Goal: Contribute content

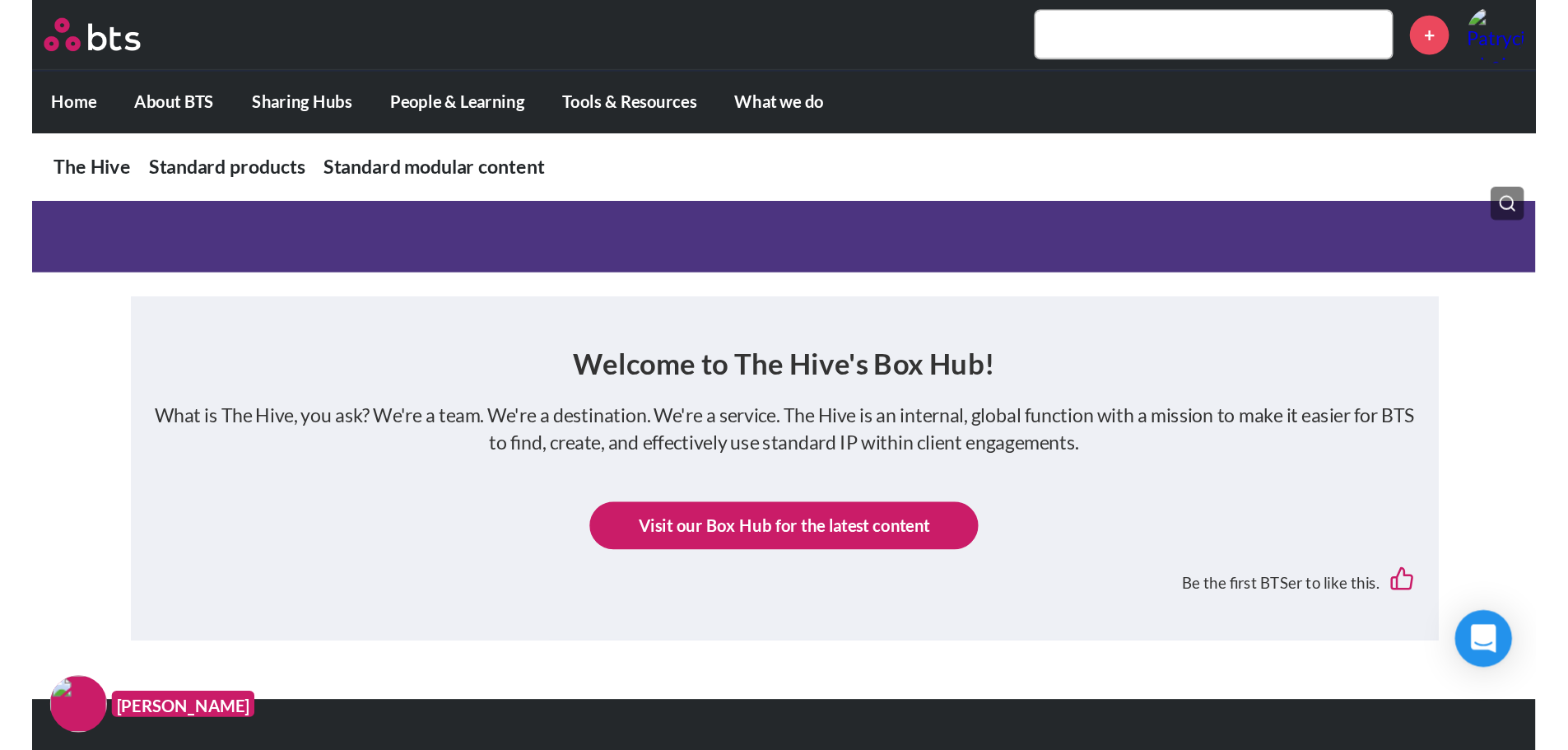
scroll to position [247, 0]
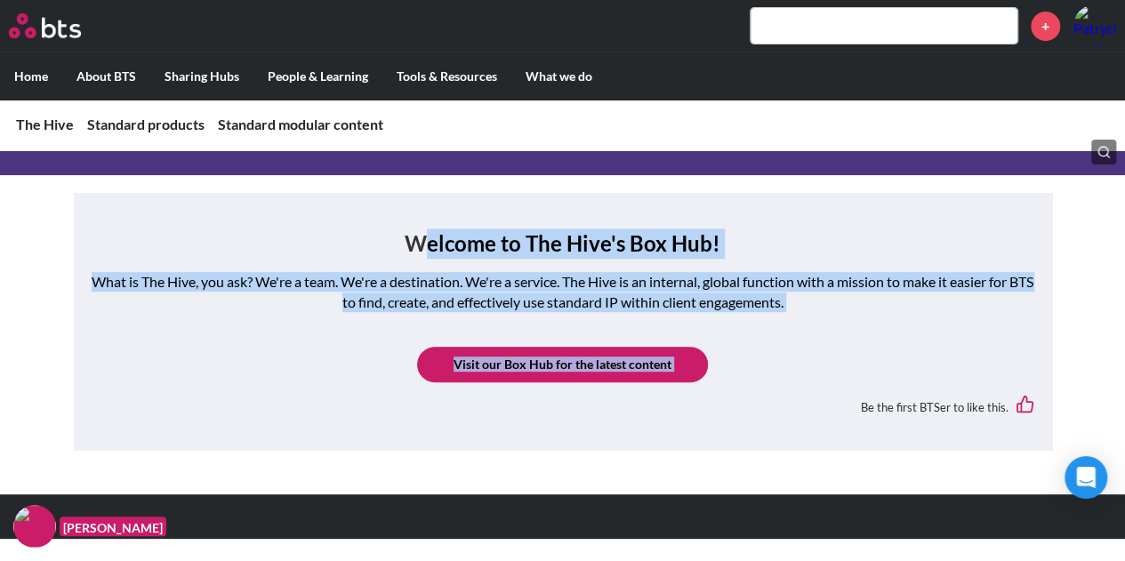
drag, startPoint x: 418, startPoint y: 238, endPoint x: 805, endPoint y: 388, distance: 415.7
click at [805, 388] on div "Welcome to The Hive's Box Hub! What is The Hive, you ask? We're a team. We're a…" at bounding box center [563, 330] width 942 height 204
click at [1053, 518] on div at bounding box center [562, 516] width 1125 height 44
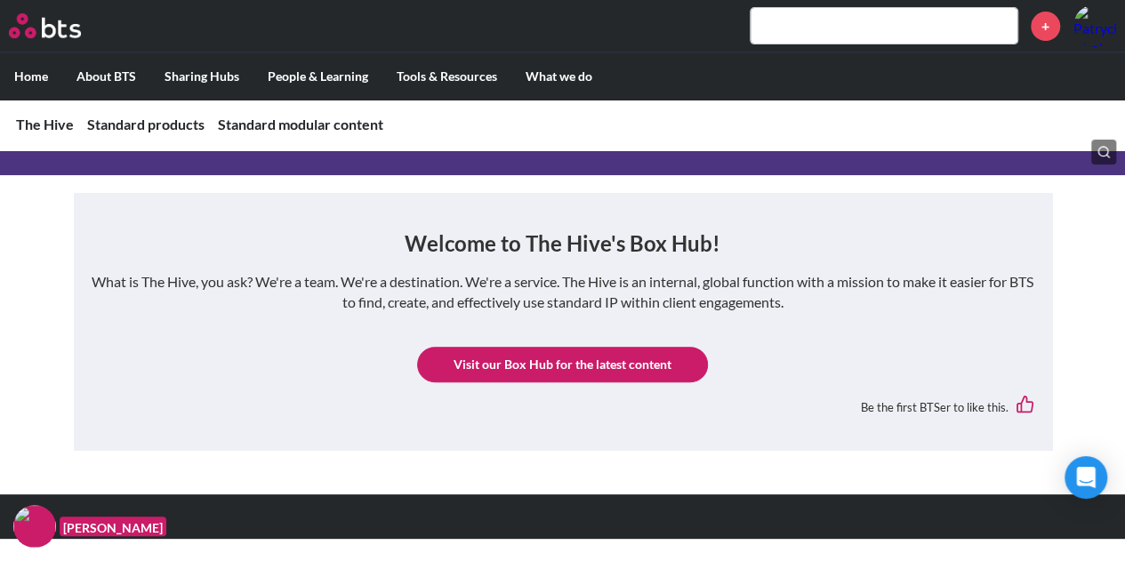
click at [862, 22] on input "text" at bounding box center [883, 26] width 267 height 36
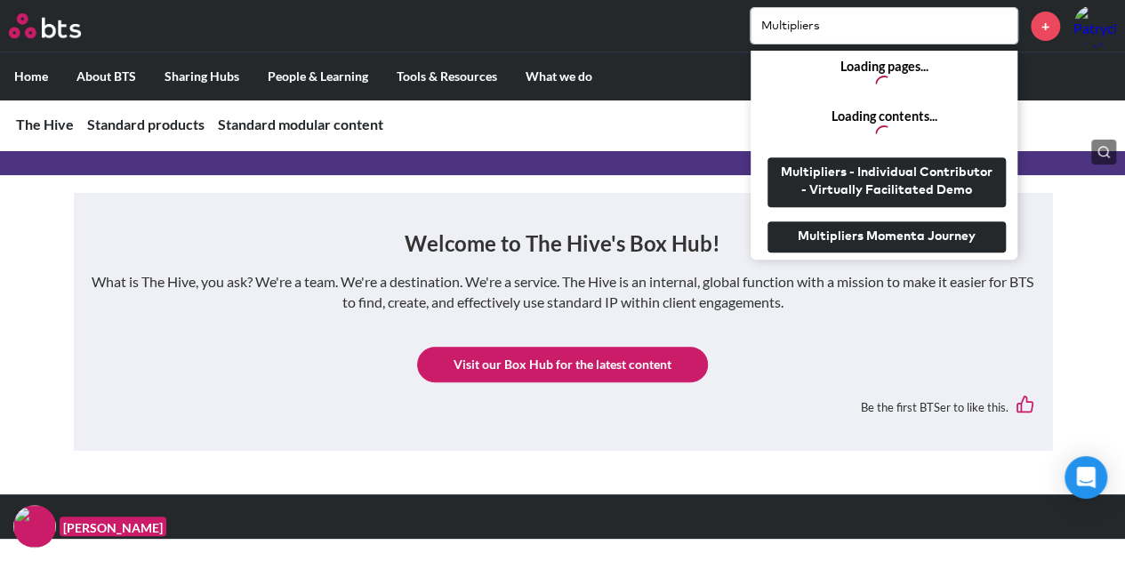
type input "Multipliers"
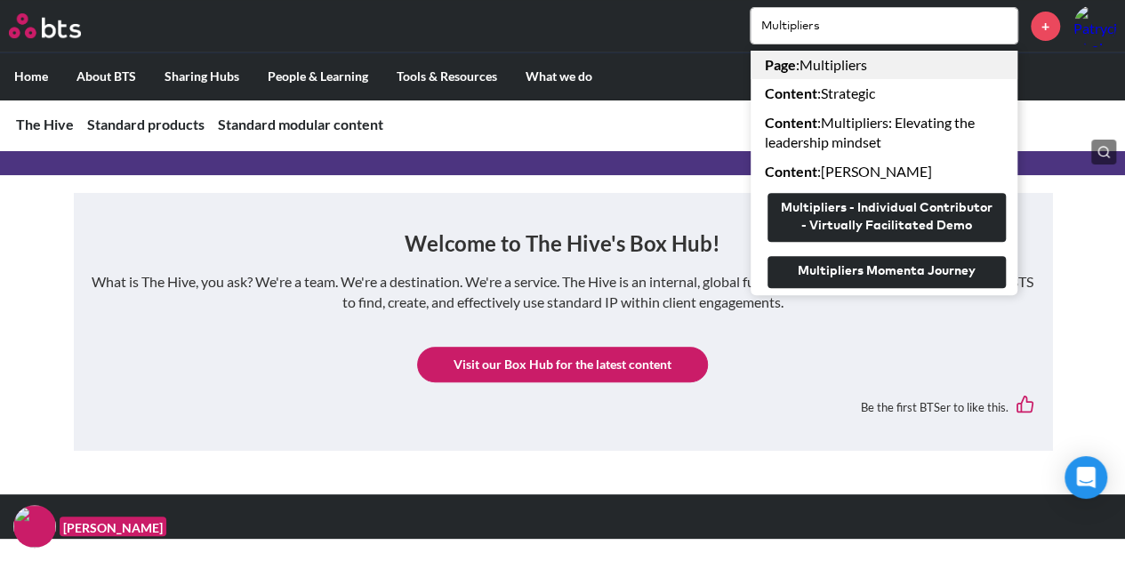
click at [846, 68] on link "Page : Multipliers" at bounding box center [883, 65] width 267 height 28
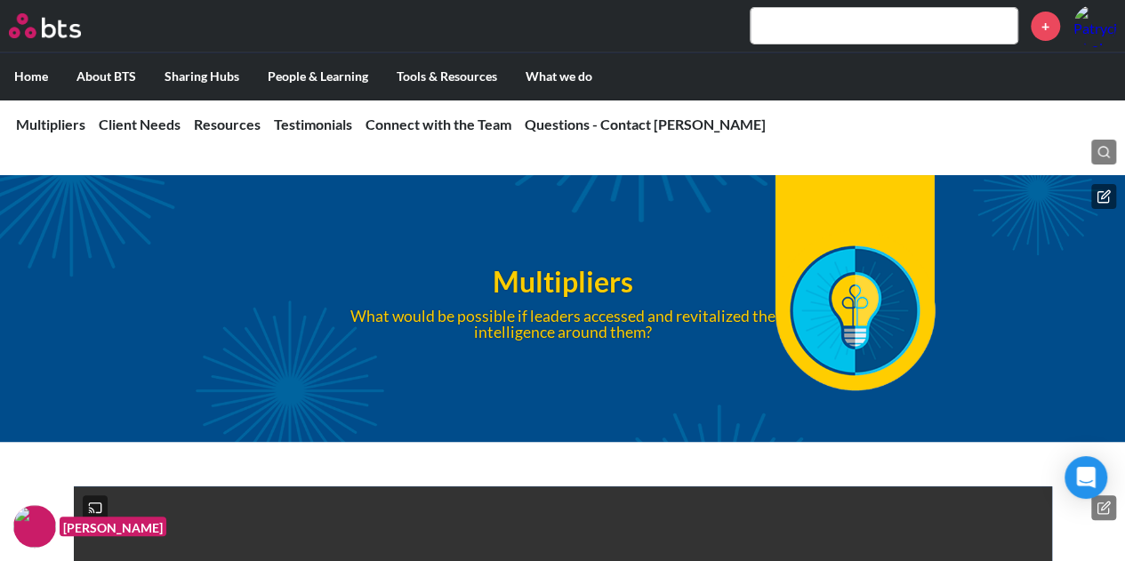
click at [1104, 196] on icon at bounding box center [1105, 194] width 8 height 8
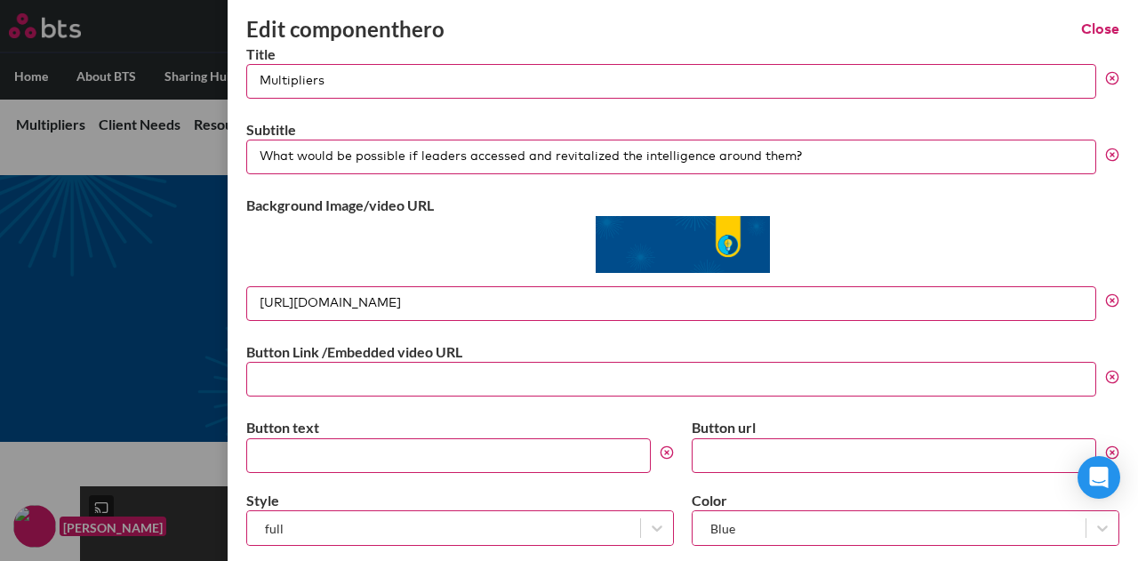
click at [812, 162] on input "What would be possible if leaders accessed and revitalized the intelligence aro…" at bounding box center [671, 157] width 850 height 35
click at [1105, 71] on button at bounding box center [1112, 81] width 14 height 20
click at [386, 89] on input "Title" at bounding box center [671, 81] width 850 height 35
click at [1093, 28] on button "Close" at bounding box center [1100, 30] width 38 height 20
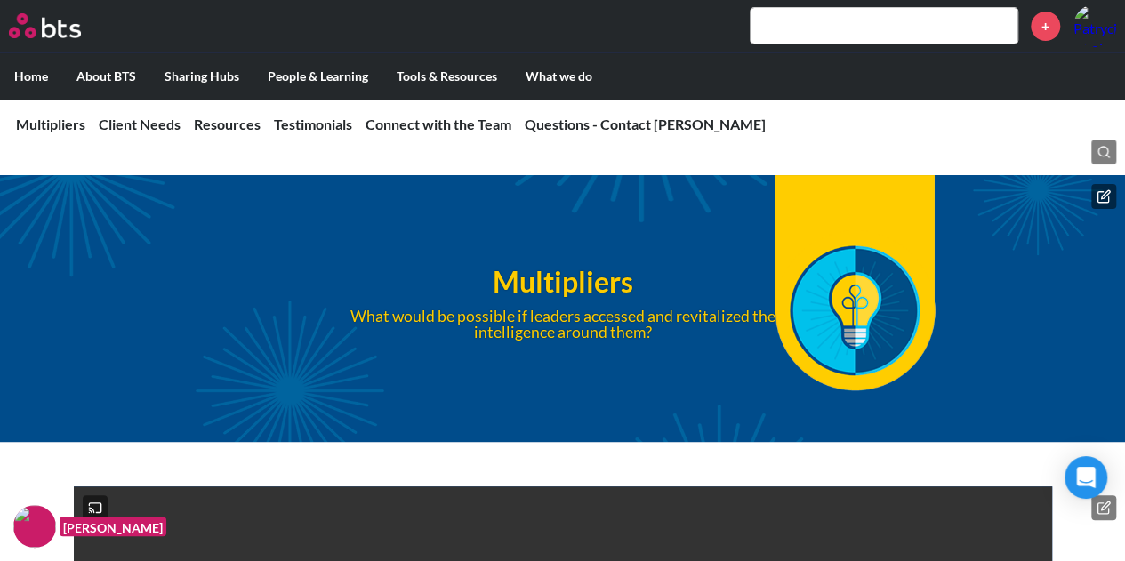
click at [1097, 192] on icon at bounding box center [1102, 196] width 11 height 11
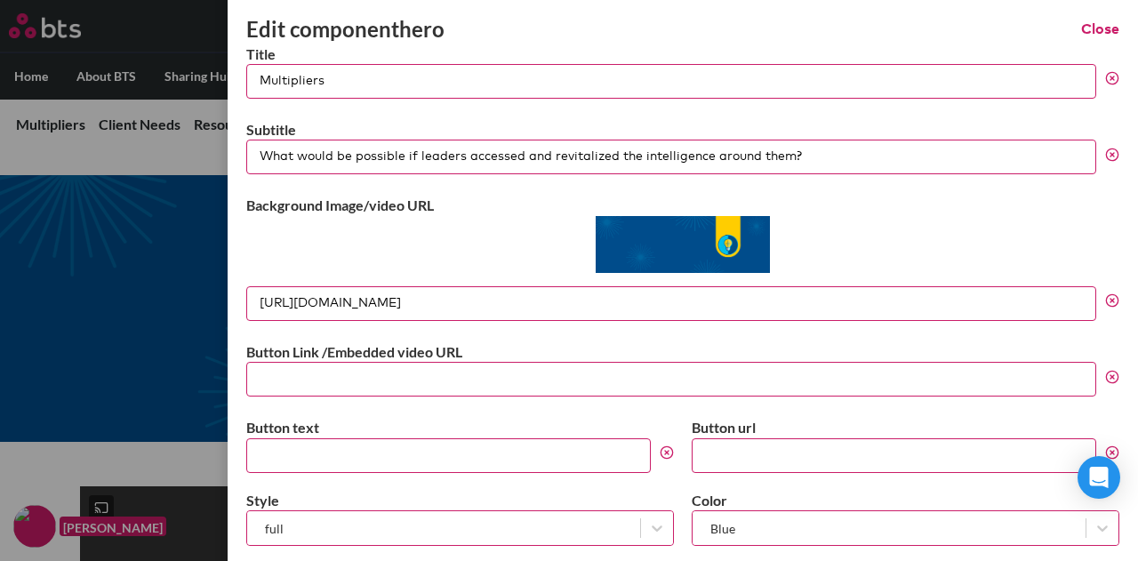
click at [827, 157] on input "What would be possible if leaders accessed and revitalized the intelligence aro…" at bounding box center [671, 157] width 850 height 35
click at [929, 160] on input "What would be possible if leaders accessed and revitalized the intelligence aro…" at bounding box center [671, 157] width 850 height 35
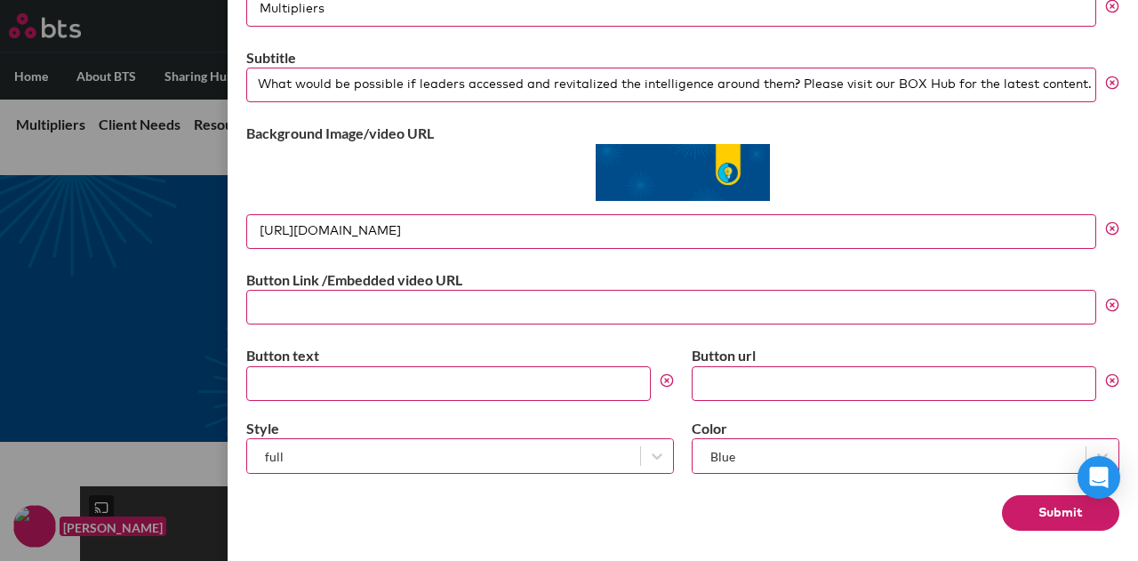
type input "What would be possible if leaders accessed and revitalized the intelligence aro…"
click at [573, 380] on input "Button text" at bounding box center [448, 383] width 404 height 35
click at [736, 469] on form "Title Multipliers Subtitle What would be possible if leaders accessed and revit…" at bounding box center [682, 251] width 873 height 559
click at [741, 463] on div "Blue" at bounding box center [889, 456] width 393 height 29
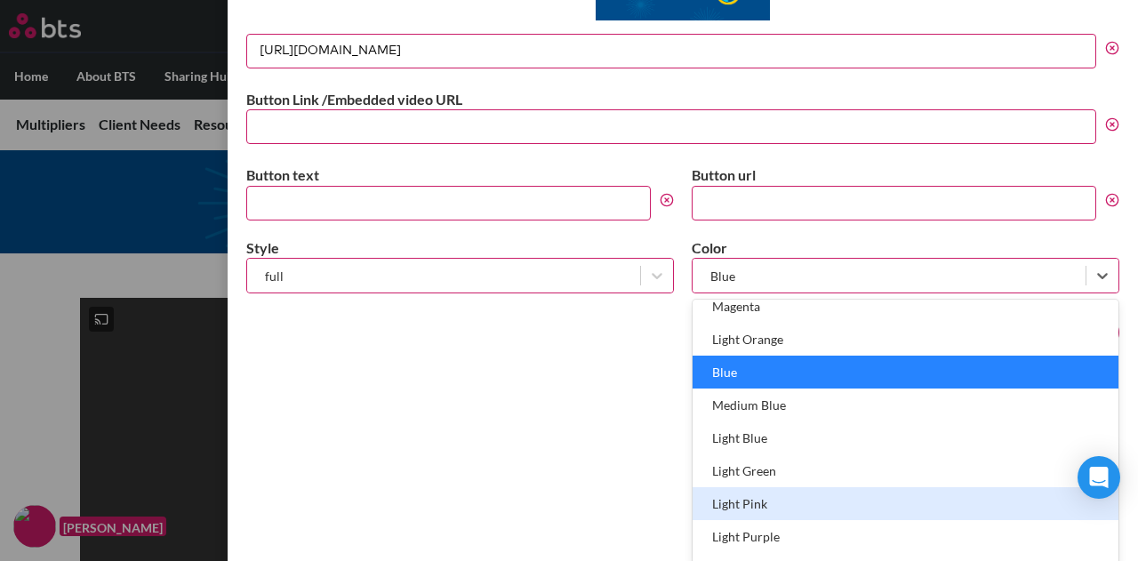
scroll to position [234, 0]
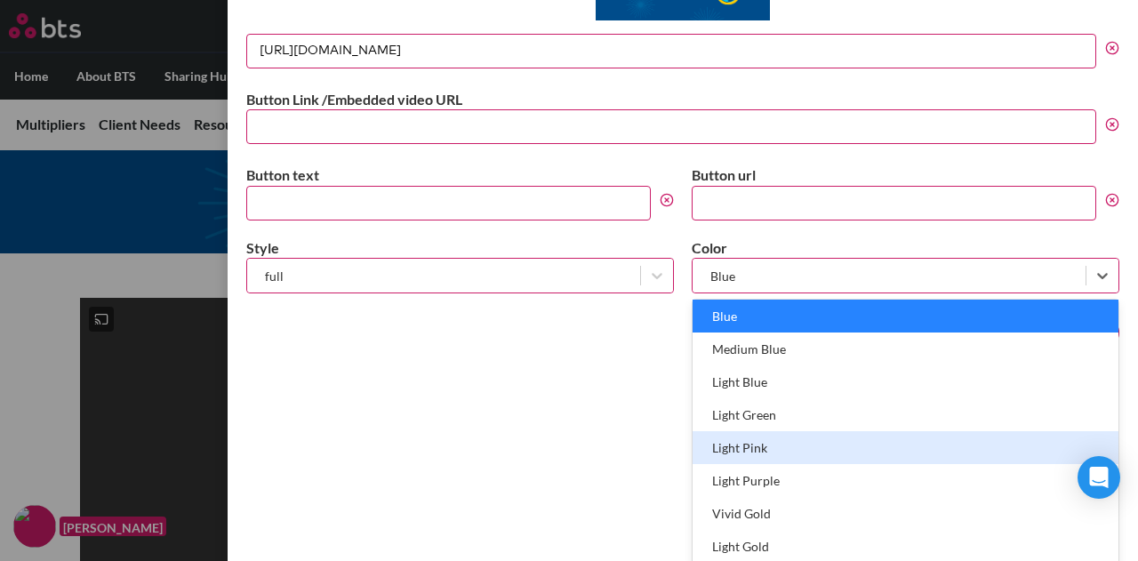
click at [762, 451] on div "Light Pink" at bounding box center [906, 447] width 426 height 33
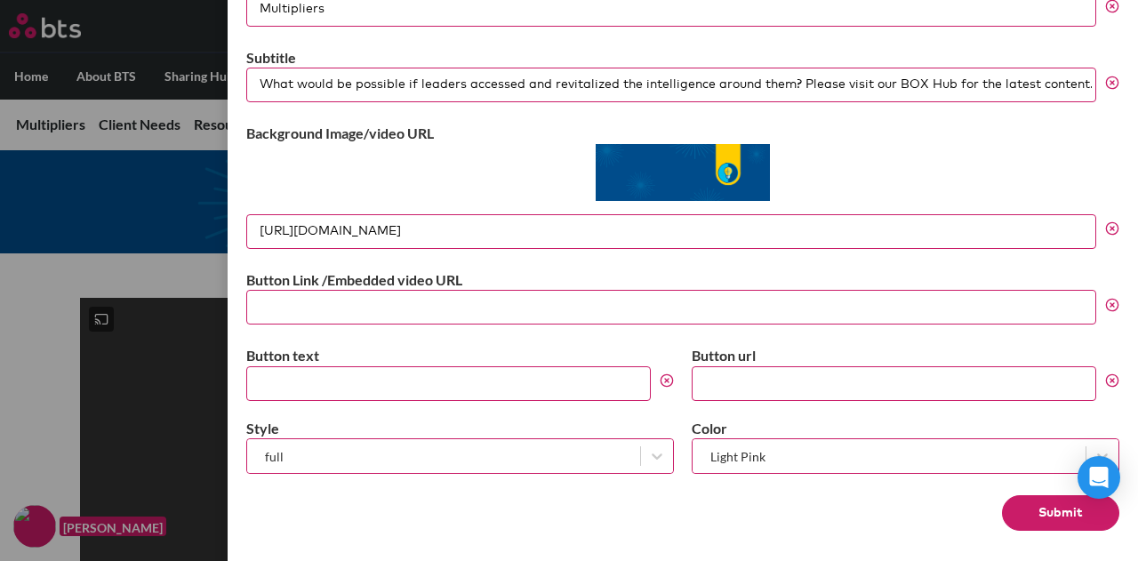
click at [1056, 512] on button "Submit" at bounding box center [1060, 513] width 117 height 36
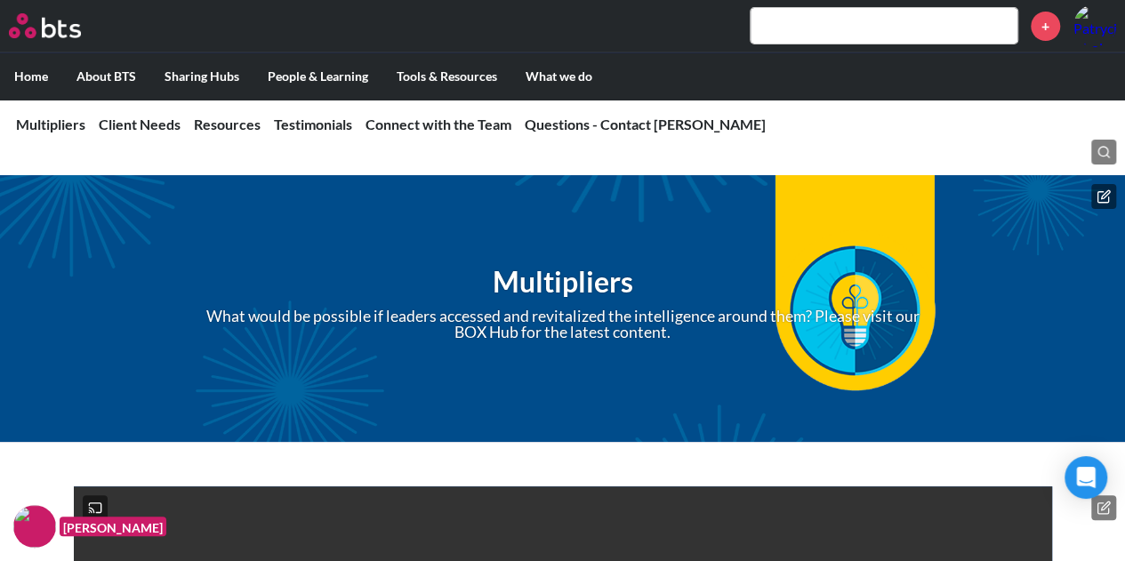
click at [1096, 195] on icon at bounding box center [1103, 196] width 14 height 14
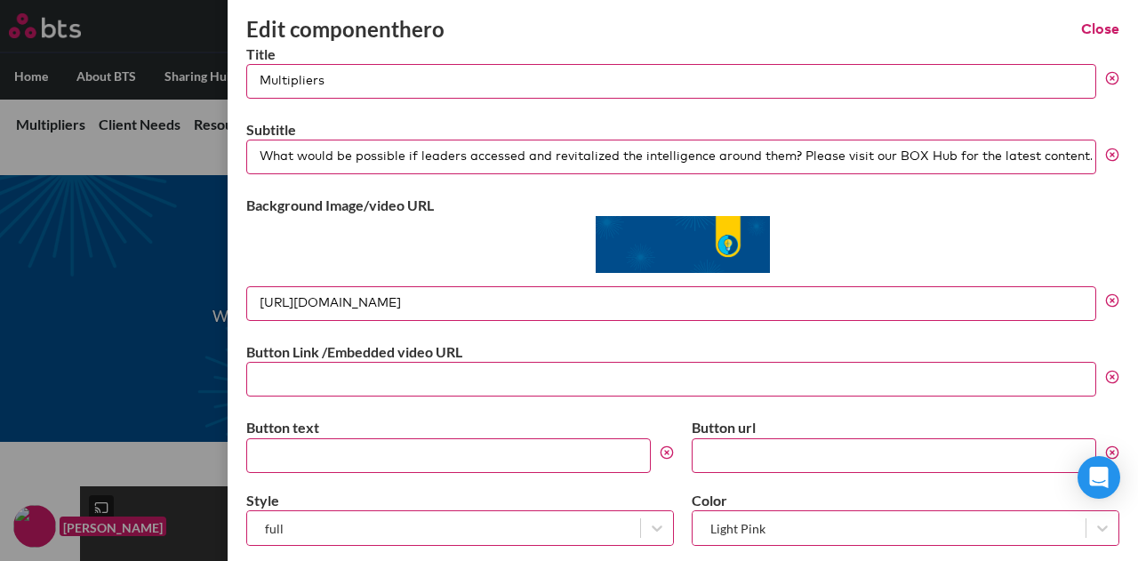
click at [797, 156] on input "What would be possible if leaders accessed and revitalized the intelligence aro…" at bounding box center [671, 157] width 850 height 35
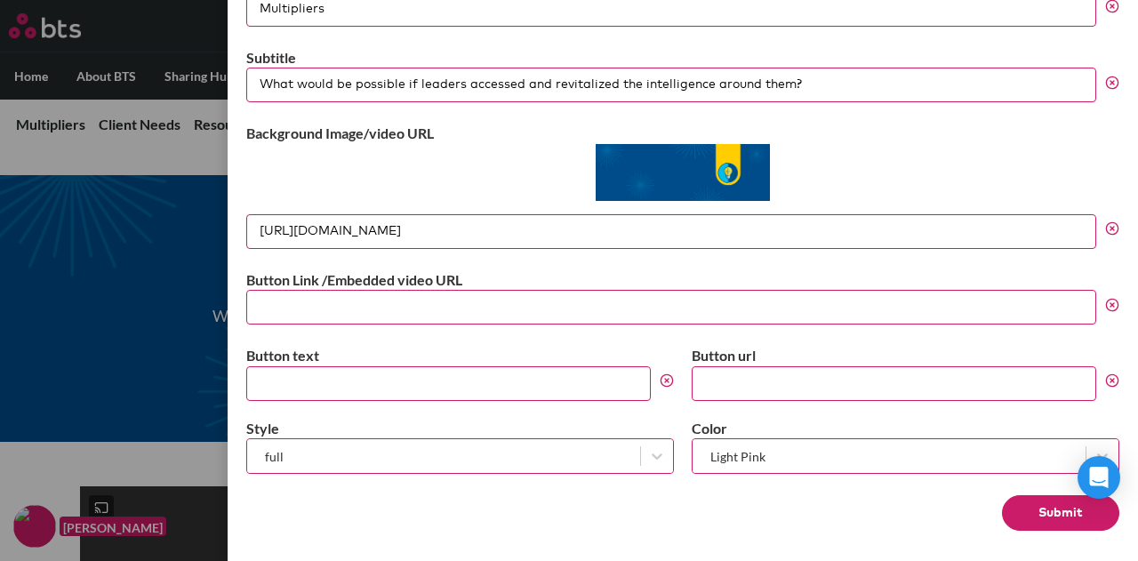
type input "What would be possible if leaders accessed and revitalized the intelligence aro…"
click at [554, 300] on input "Button Link /Embedded video URL" at bounding box center [671, 307] width 850 height 35
click at [474, 381] on input "Button text" at bounding box center [448, 383] width 404 height 35
click at [648, 454] on icon at bounding box center [657, 456] width 18 height 18
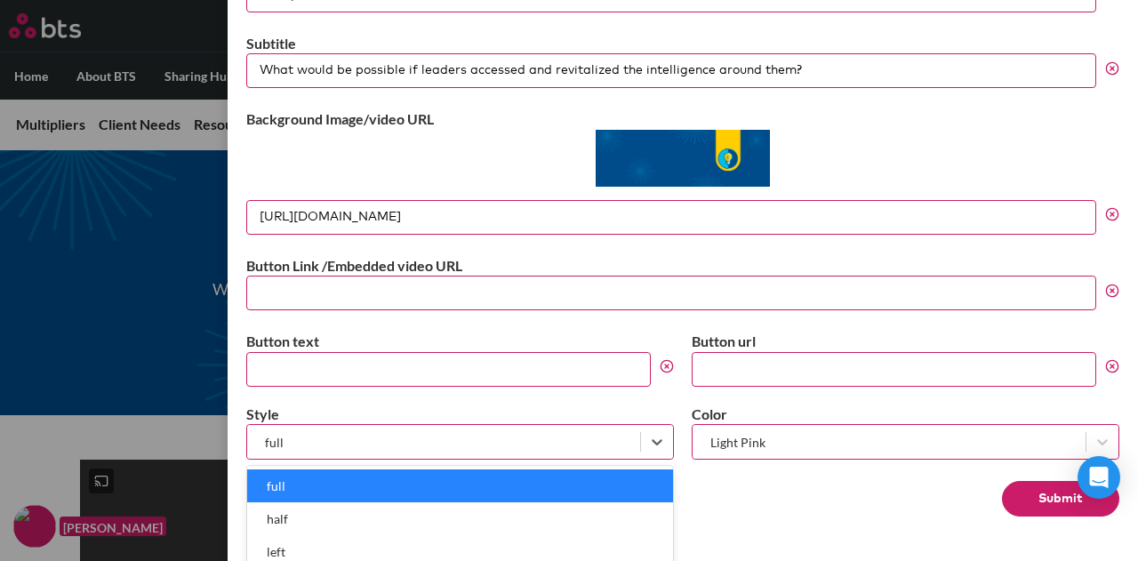
scroll to position [92, 0]
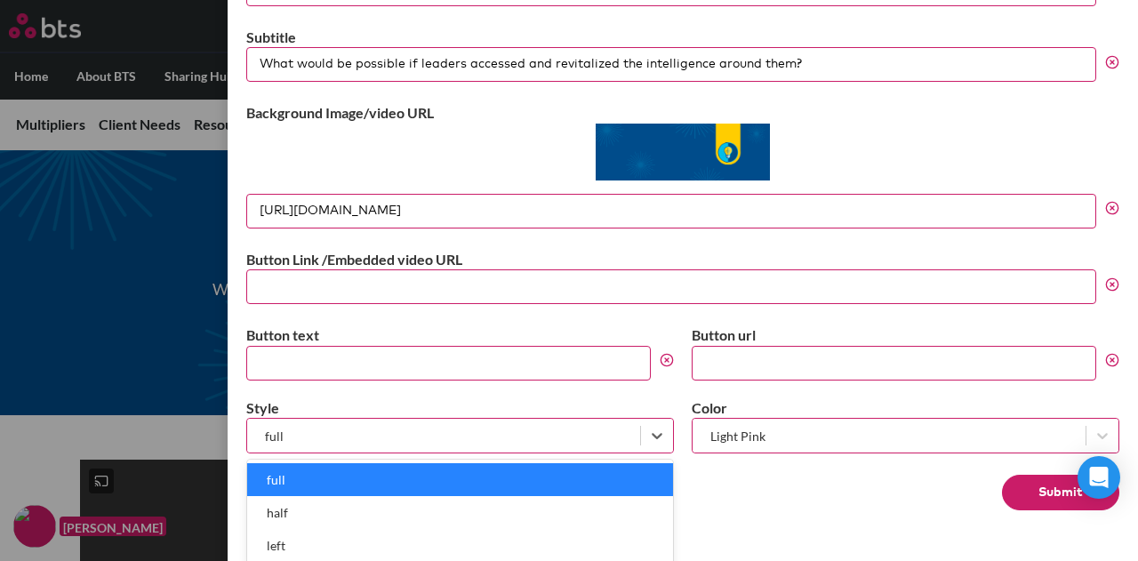
click at [862, 486] on form "Title Multipliers Subtitle What would be possible if leaders accessed and revit…" at bounding box center [682, 231] width 873 height 559
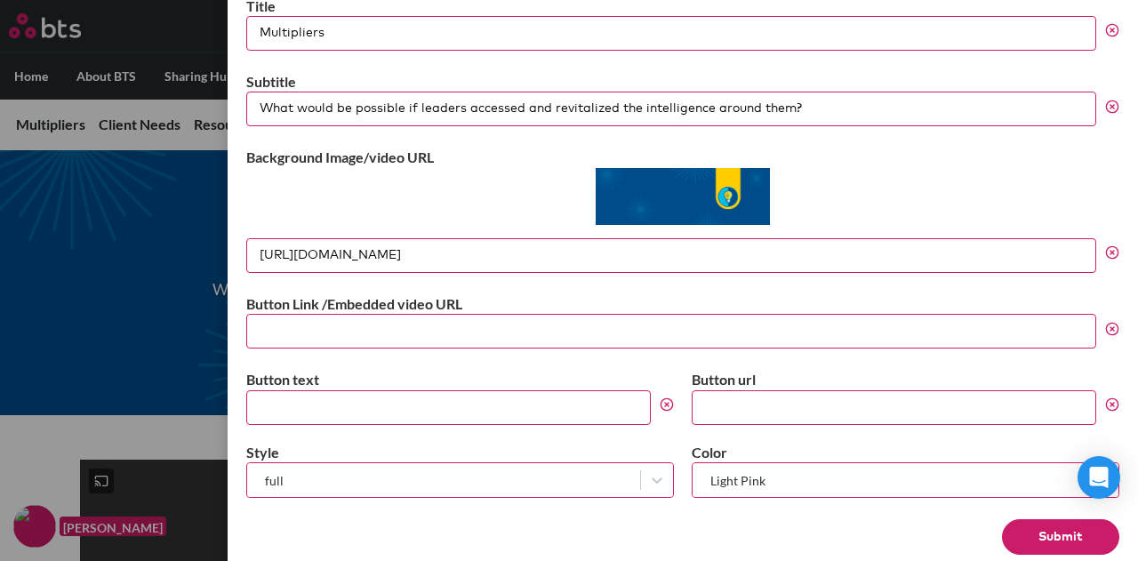
scroll to position [72, 0]
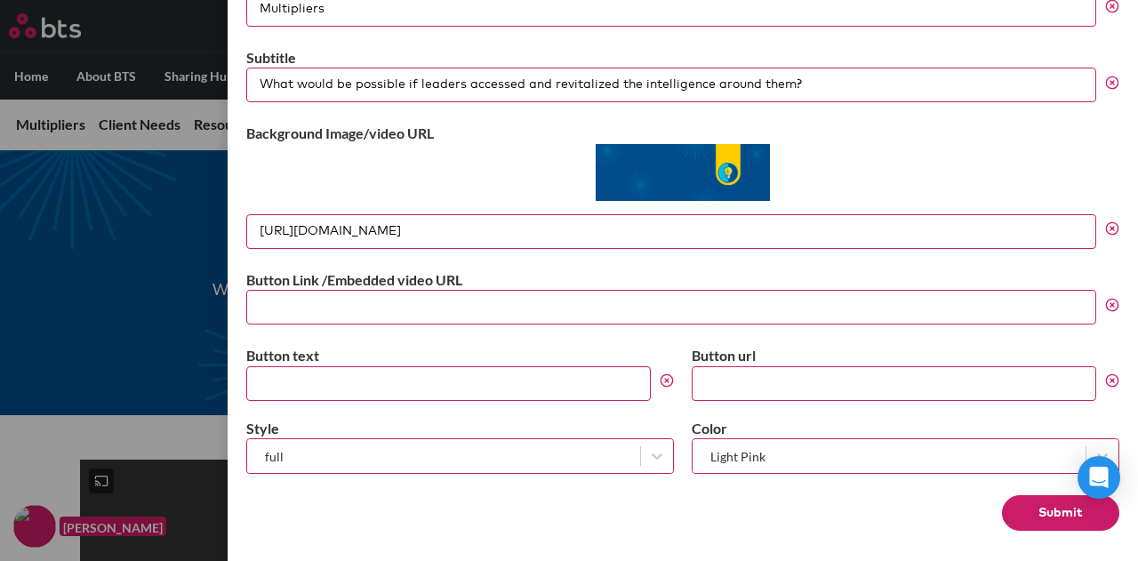
click at [1042, 506] on button "Submit" at bounding box center [1060, 513] width 117 height 36
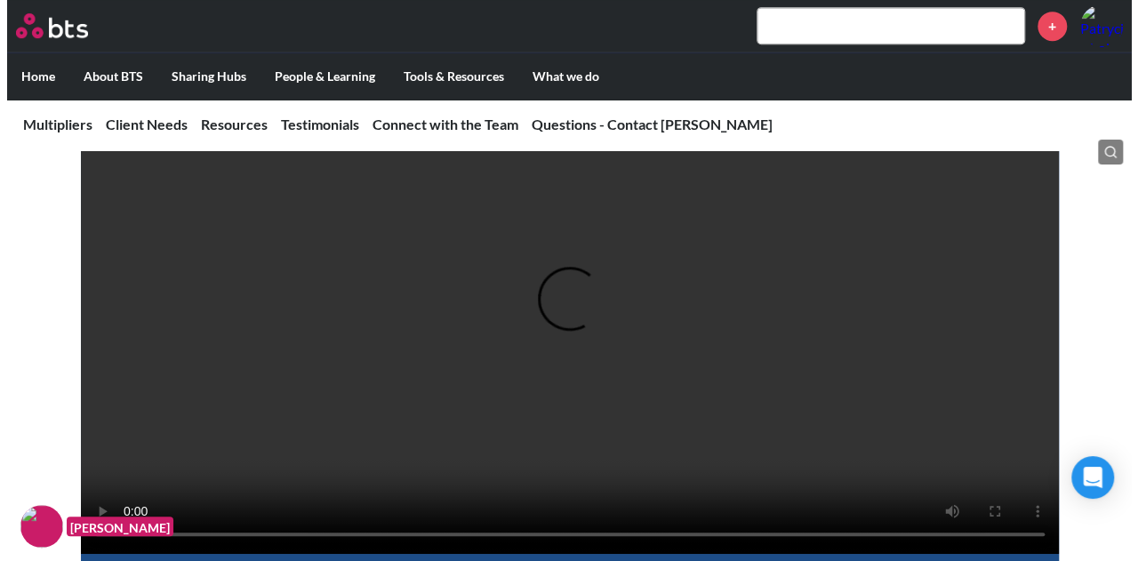
scroll to position [267, 0]
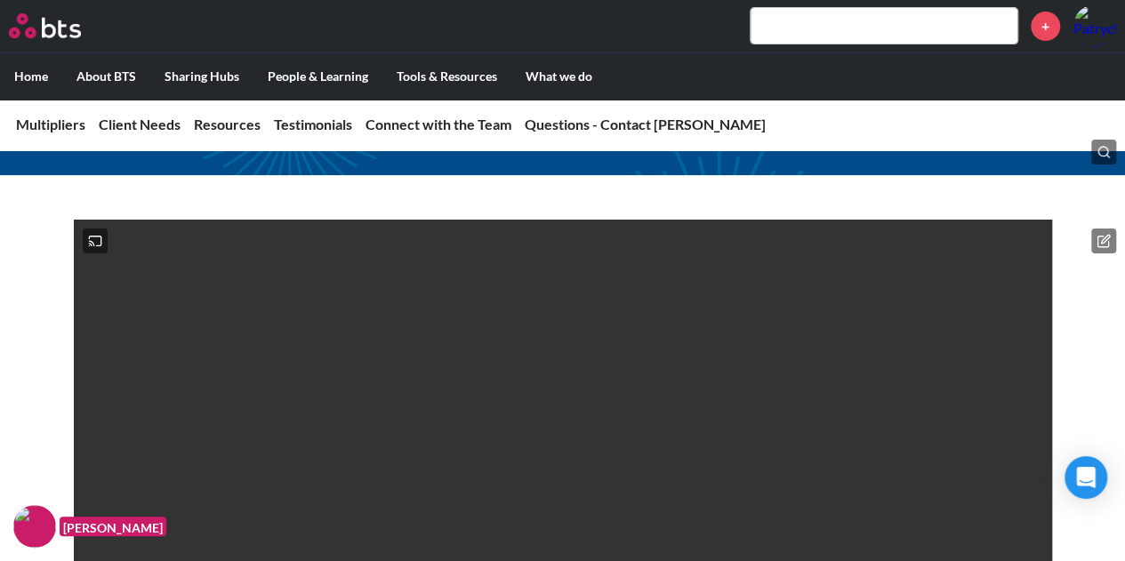
click at [1106, 238] on icon at bounding box center [1105, 239] width 8 height 8
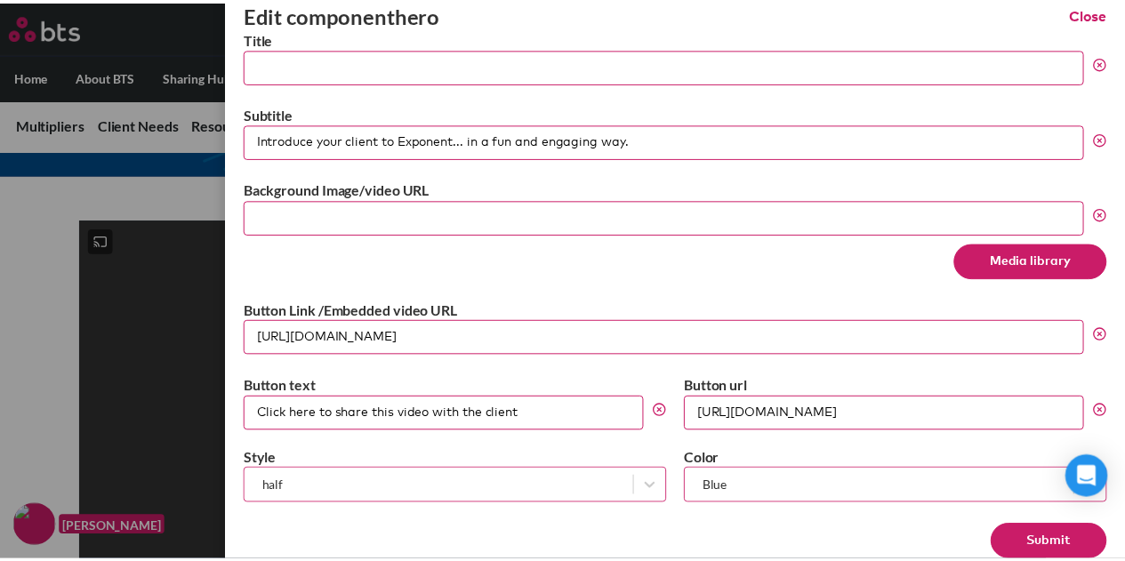
scroll to position [0, 0]
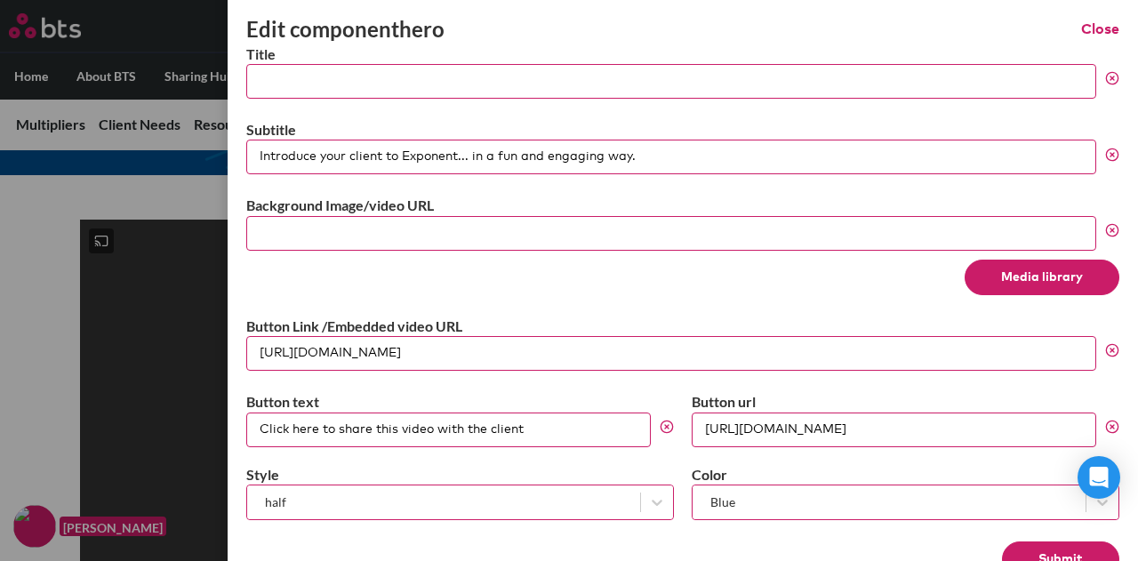
click at [1088, 28] on button "Close" at bounding box center [1100, 30] width 38 height 20
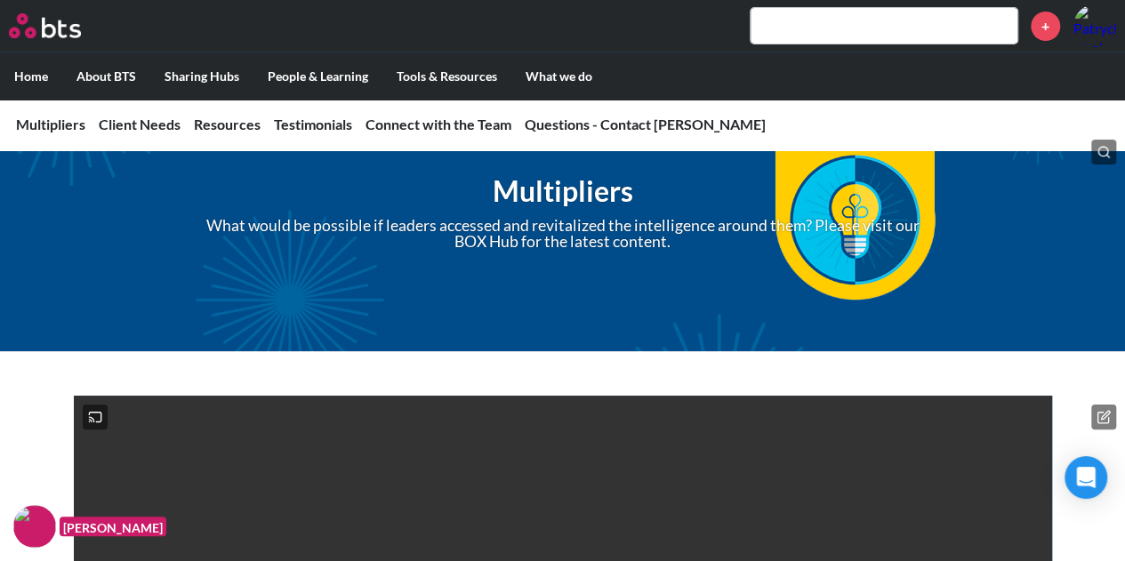
scroll to position [267, 0]
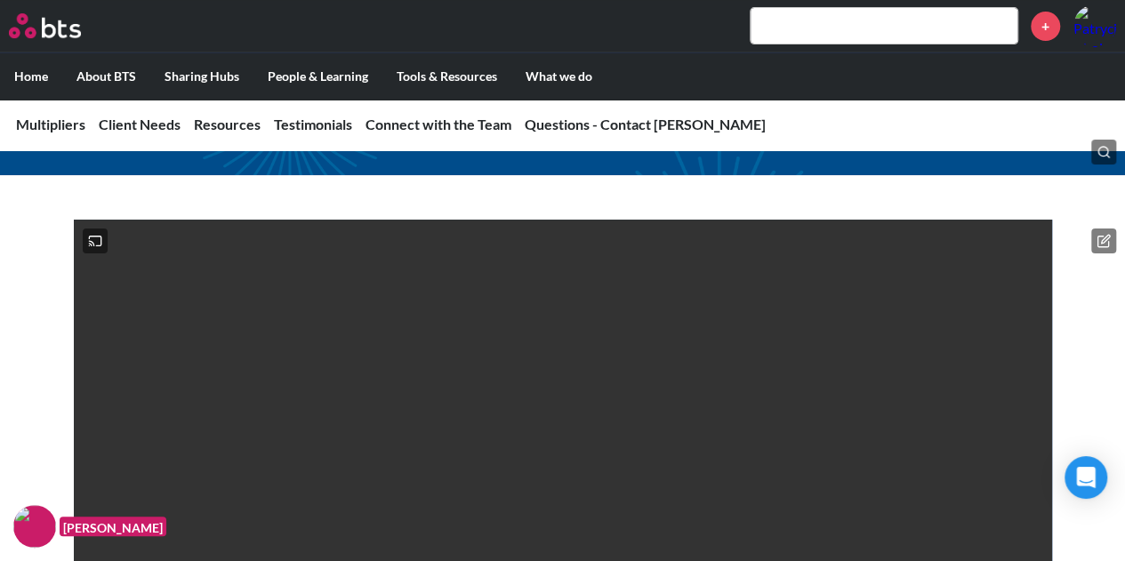
click at [1110, 243] on button at bounding box center [1103, 240] width 25 height 25
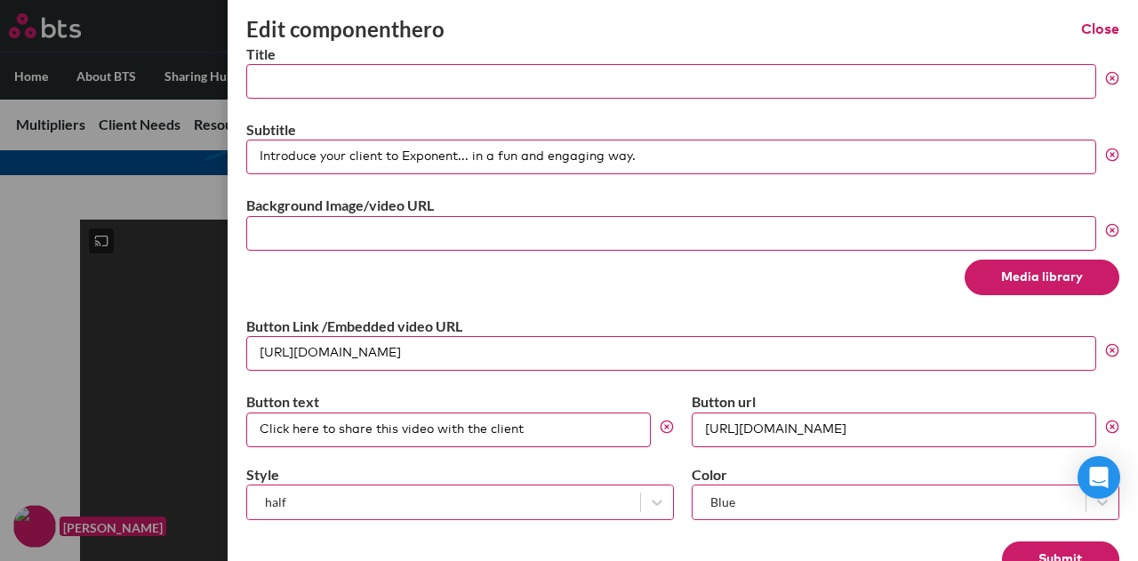
click at [1081, 28] on button "Close" at bounding box center [1100, 30] width 38 height 20
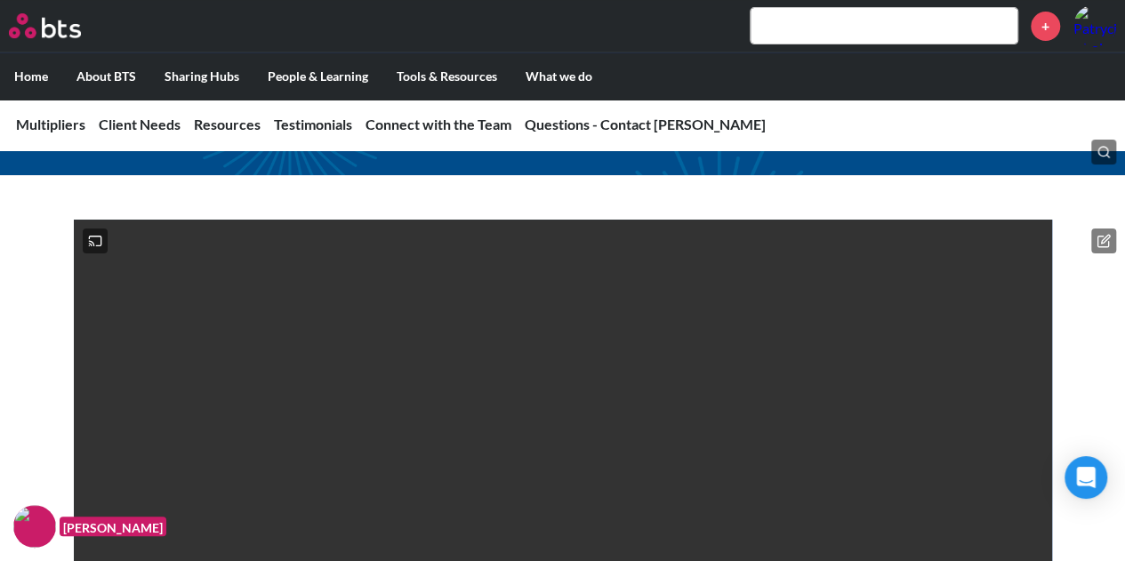
click at [1105, 237] on icon at bounding box center [1103, 241] width 14 height 14
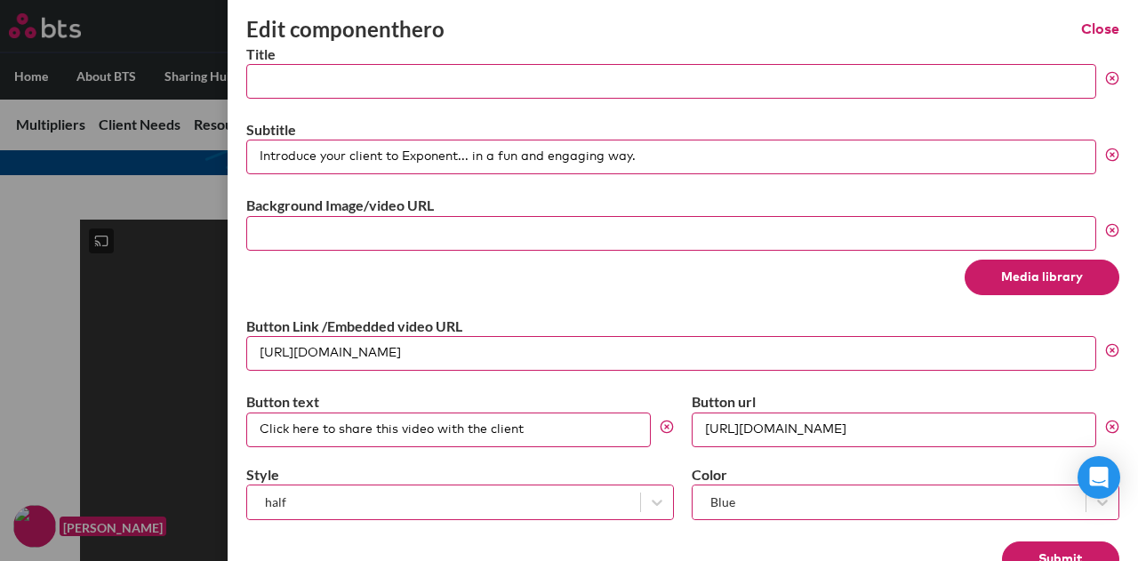
click at [1093, 30] on button "Close" at bounding box center [1100, 30] width 38 height 20
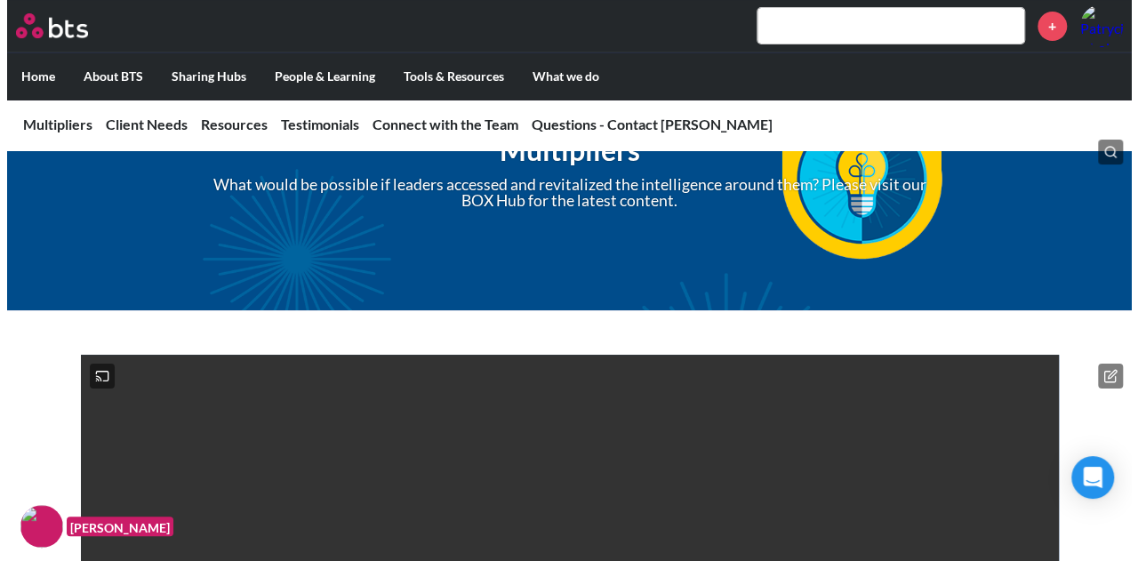
scroll to position [0, 0]
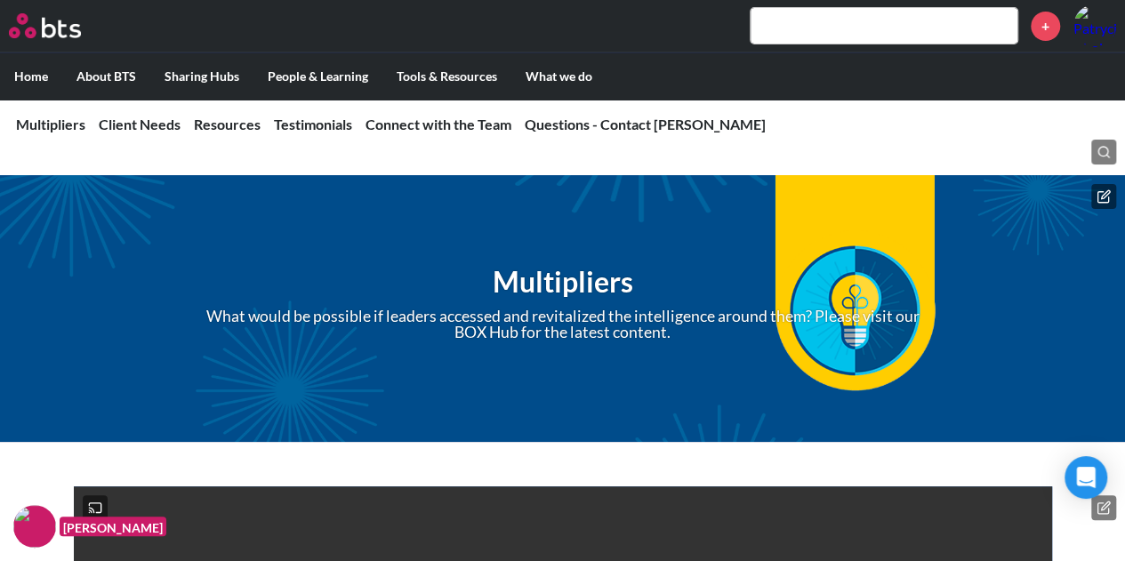
click at [1095, 196] on button at bounding box center [1103, 196] width 25 height 25
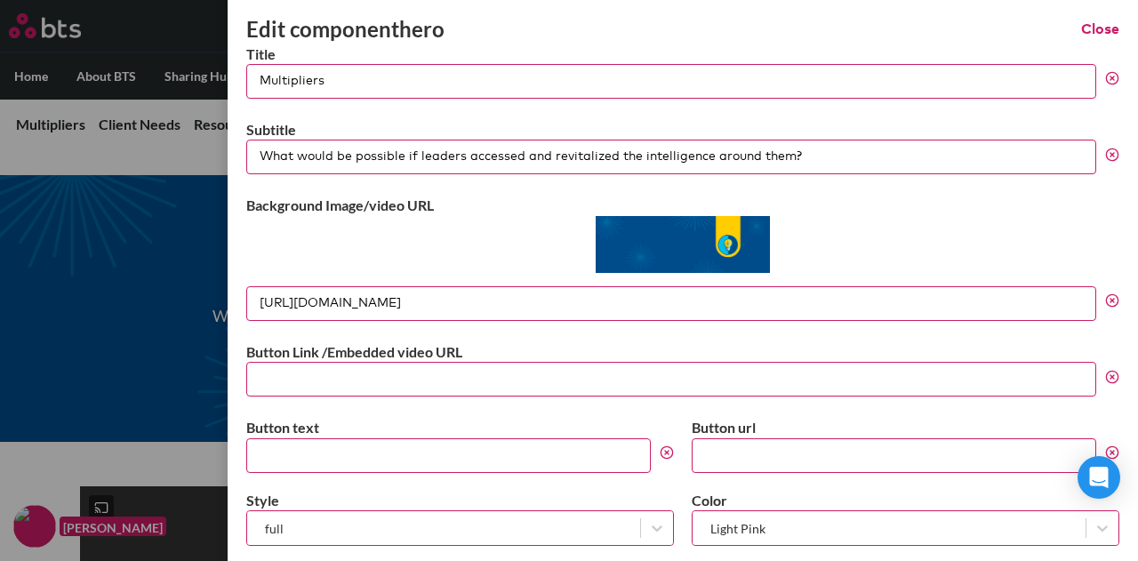
click at [846, 157] on input "What would be possible if leaders accessed and revitalized the intelligence aro…" at bounding box center [671, 157] width 850 height 35
click at [1110, 154] on line at bounding box center [1112, 155] width 4 height 4
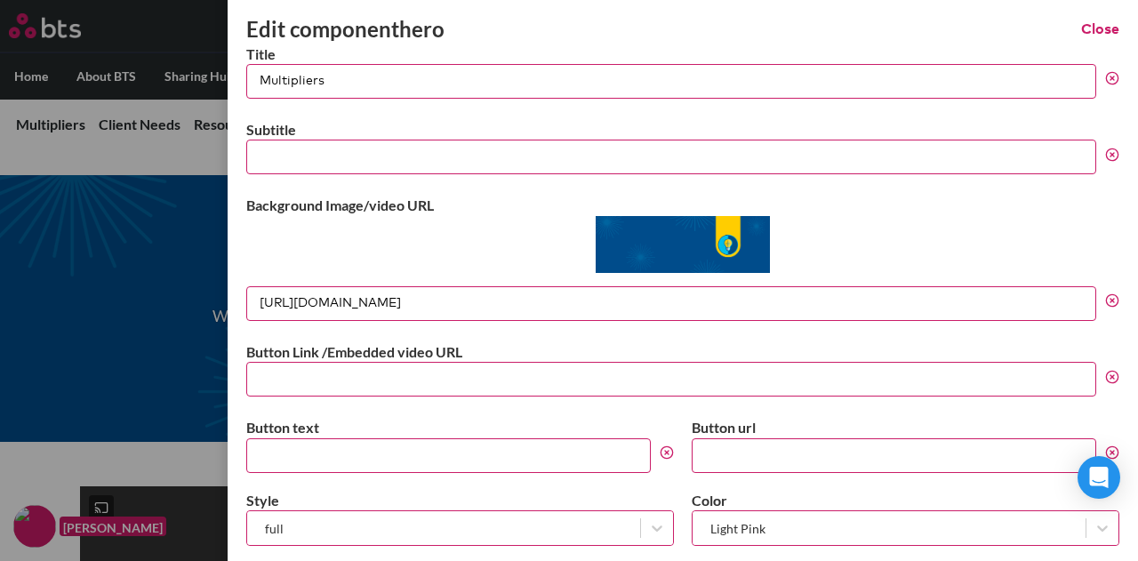
click at [1102, 30] on button "Close" at bounding box center [1100, 30] width 38 height 20
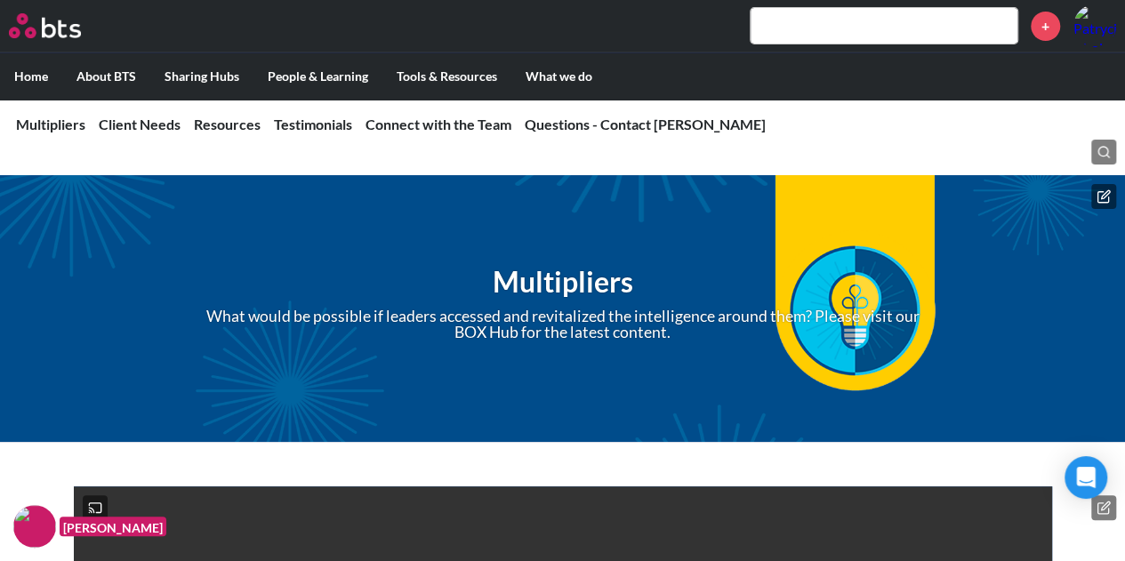
click at [1100, 191] on icon at bounding box center [1102, 196] width 11 height 11
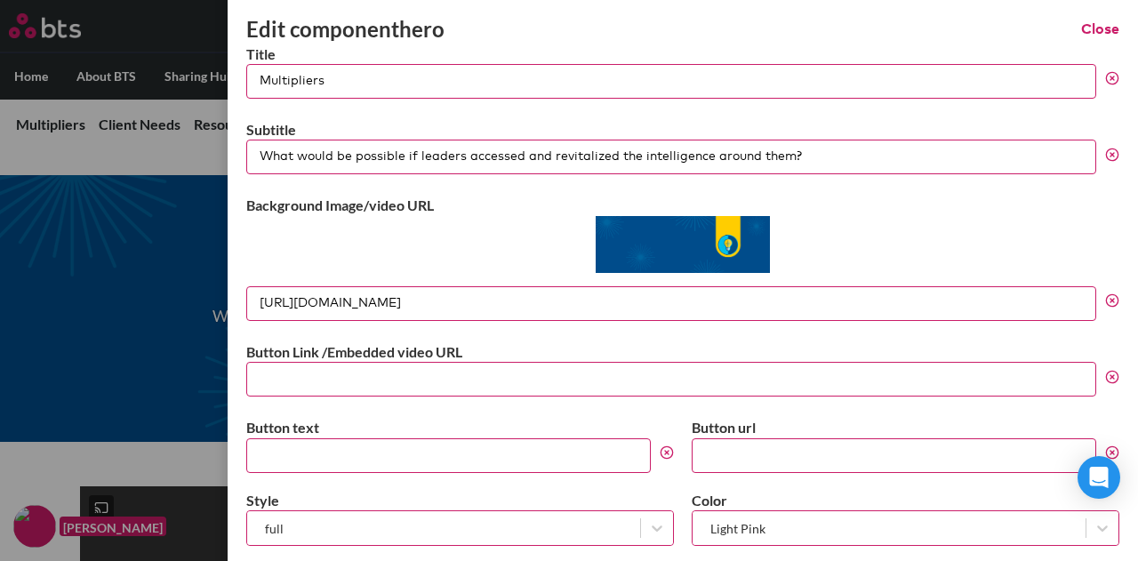
click at [542, 440] on input "Button text" at bounding box center [448, 455] width 404 height 35
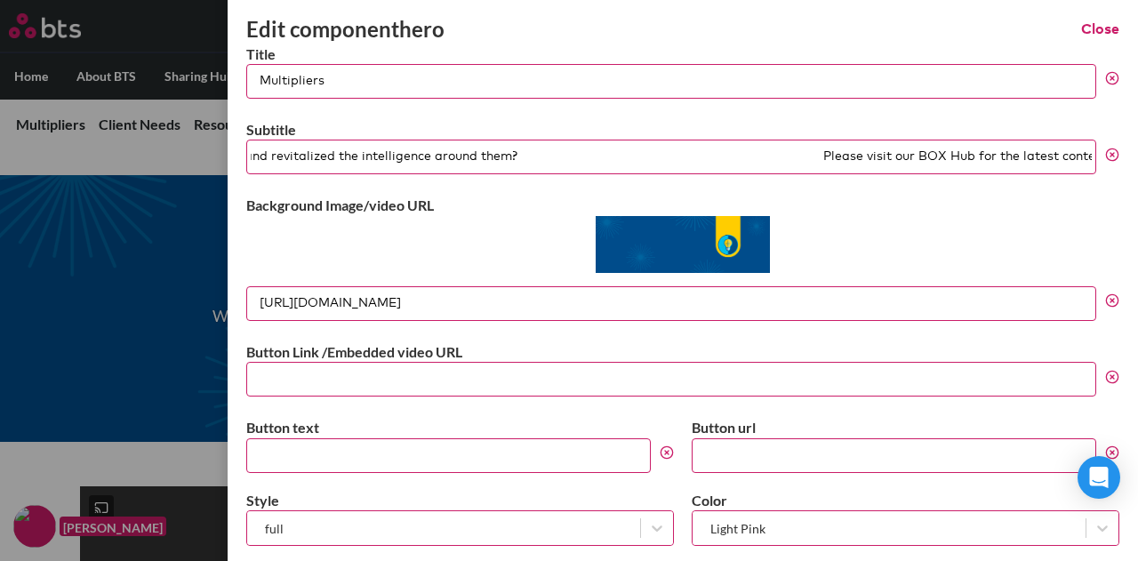
drag, startPoint x: 807, startPoint y: 159, endPoint x: 1201, endPoint y: 187, distance: 394.8
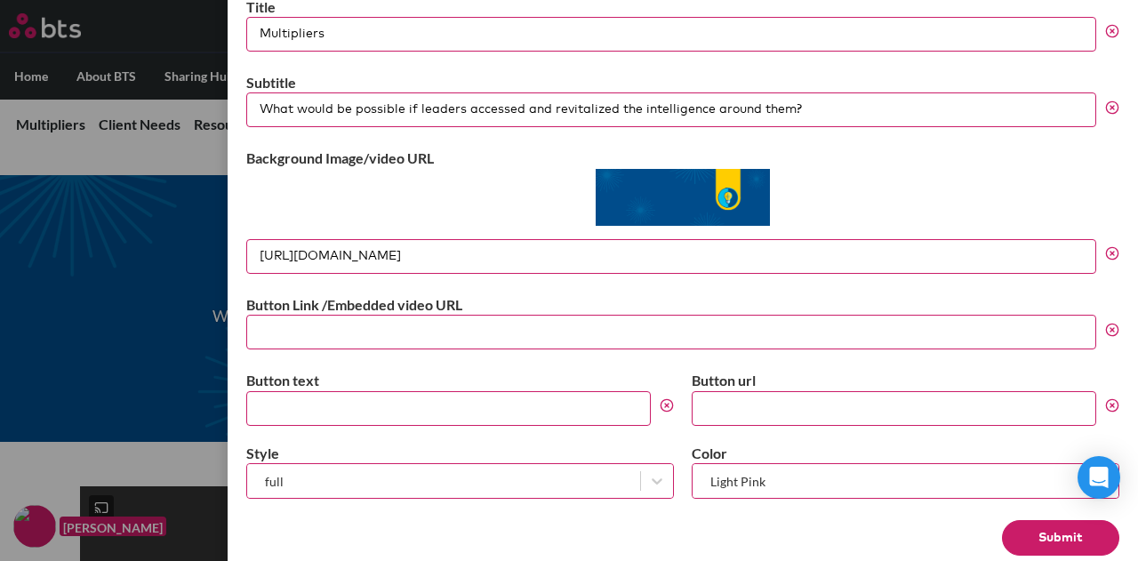
scroll to position [72, 0]
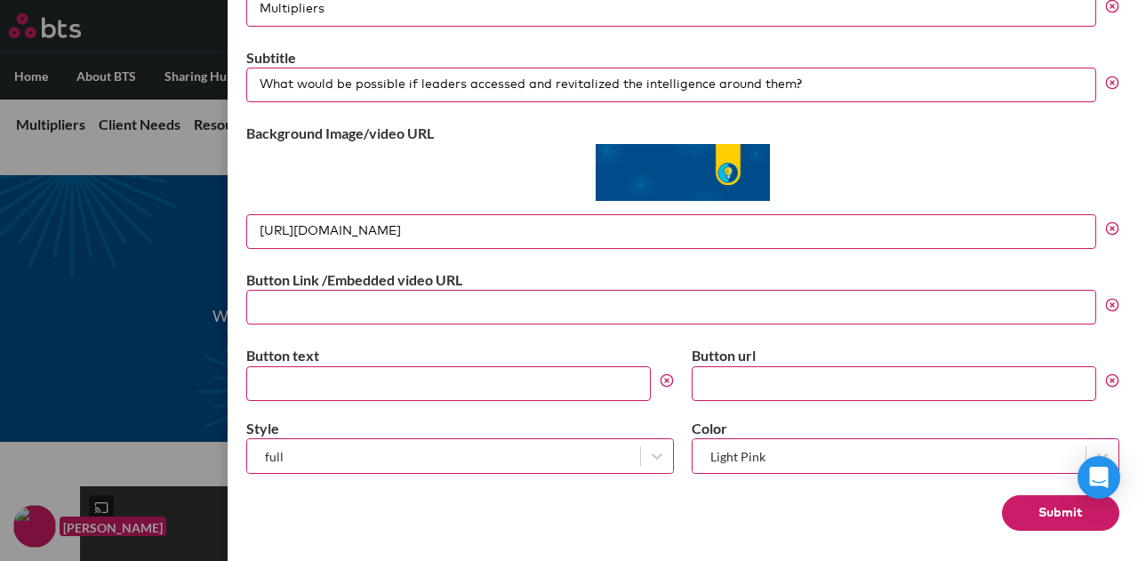
drag, startPoint x: 857, startPoint y: 88, endPoint x: 1092, endPoint y: 88, distance: 234.7
type input "What would be possible if leaders accessed and revitalized the intelligence aro…"
click at [1047, 513] on button "Submit" at bounding box center [1060, 513] width 117 height 36
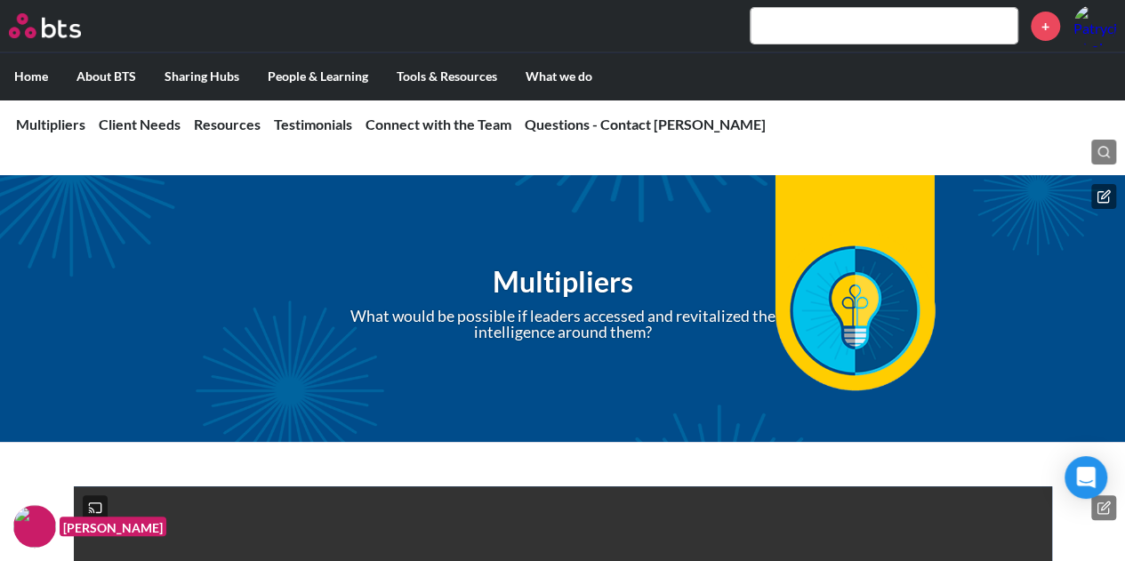
click at [1098, 189] on icon at bounding box center [1103, 196] width 14 height 14
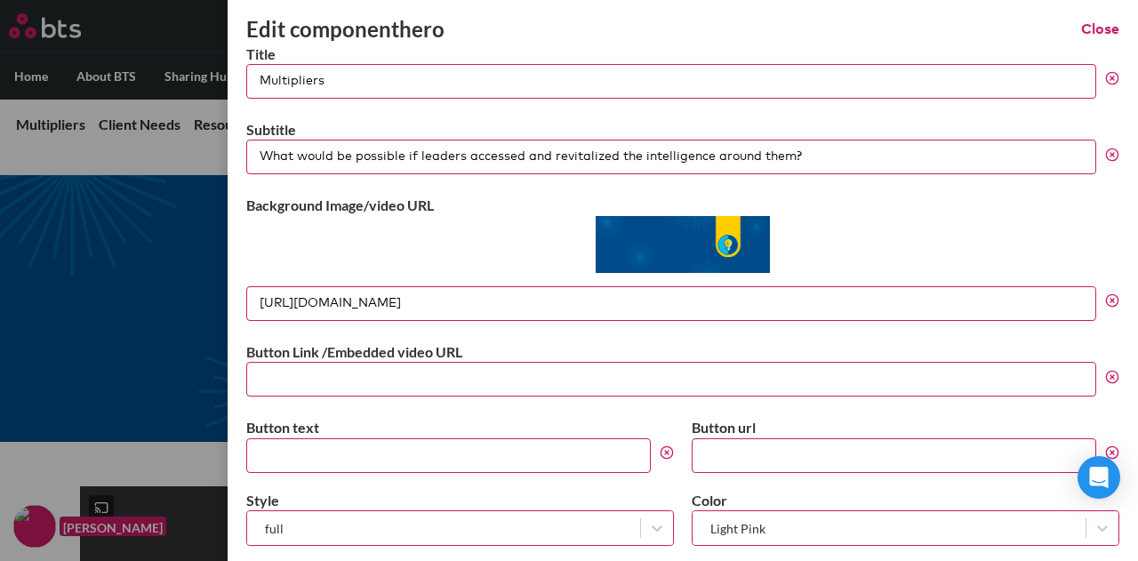
click at [261, 151] on input "What would be possible if leaders accessed and revitalized the intelligence aro…" at bounding box center [671, 157] width 850 height 35
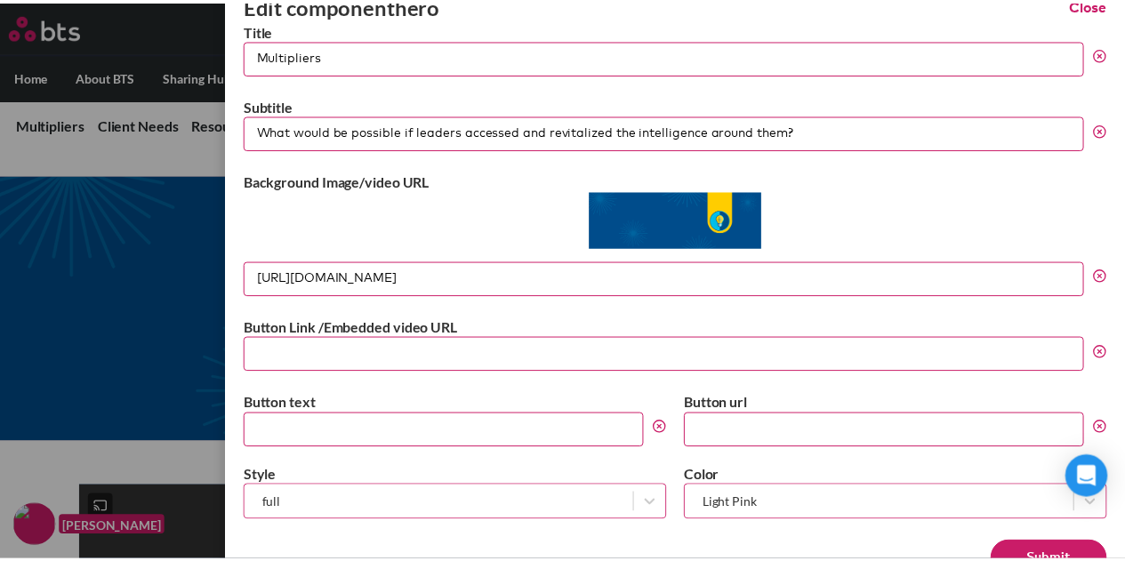
scroll to position [0, 0]
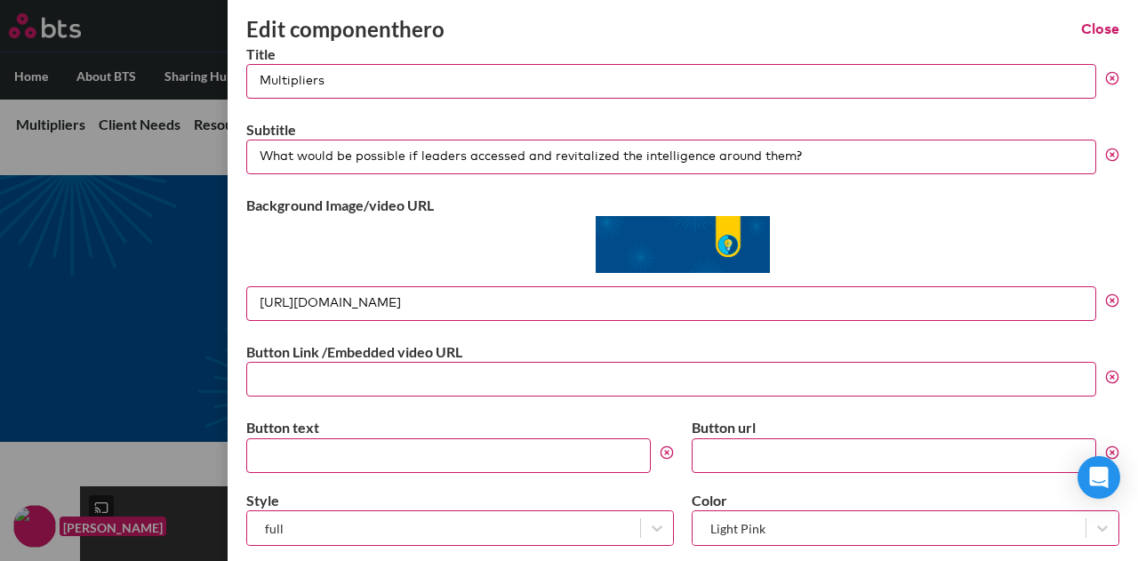
click at [1085, 22] on button "Close" at bounding box center [1100, 30] width 38 height 20
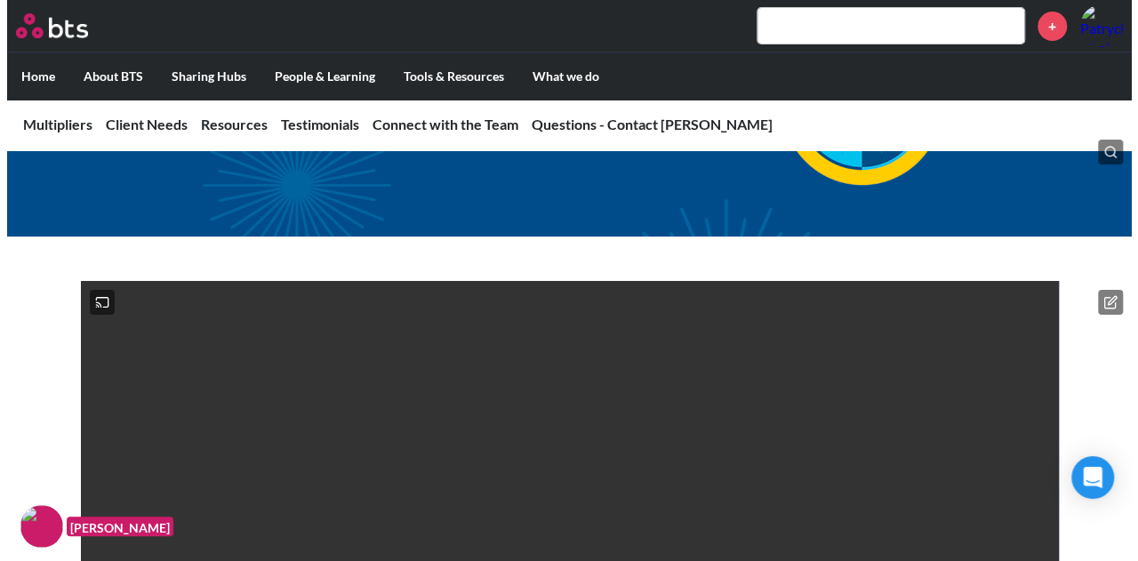
scroll to position [178, 0]
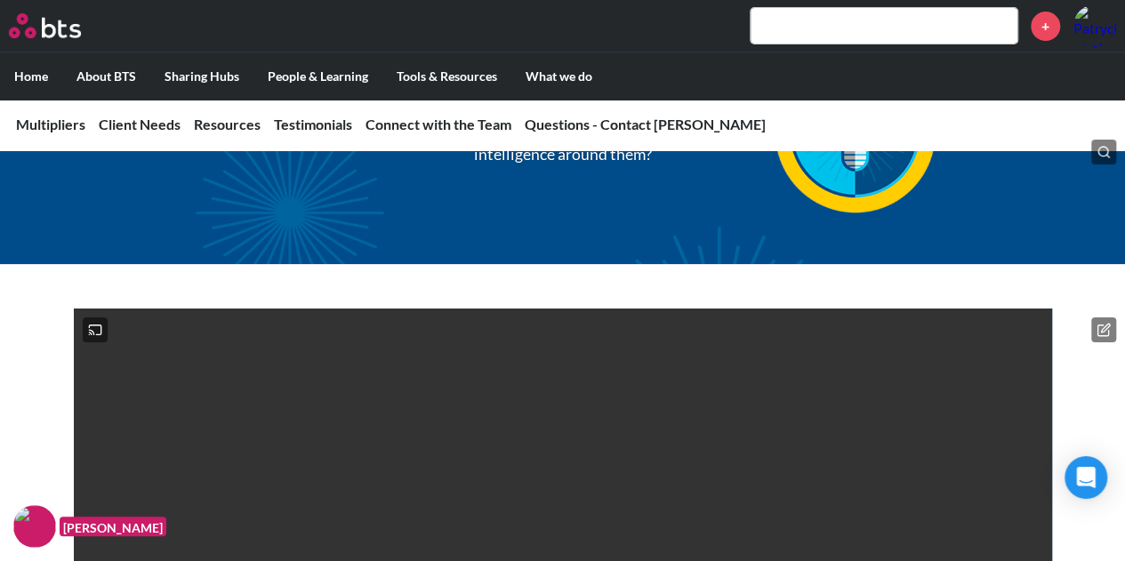
click at [1106, 330] on icon at bounding box center [1103, 330] width 14 height 14
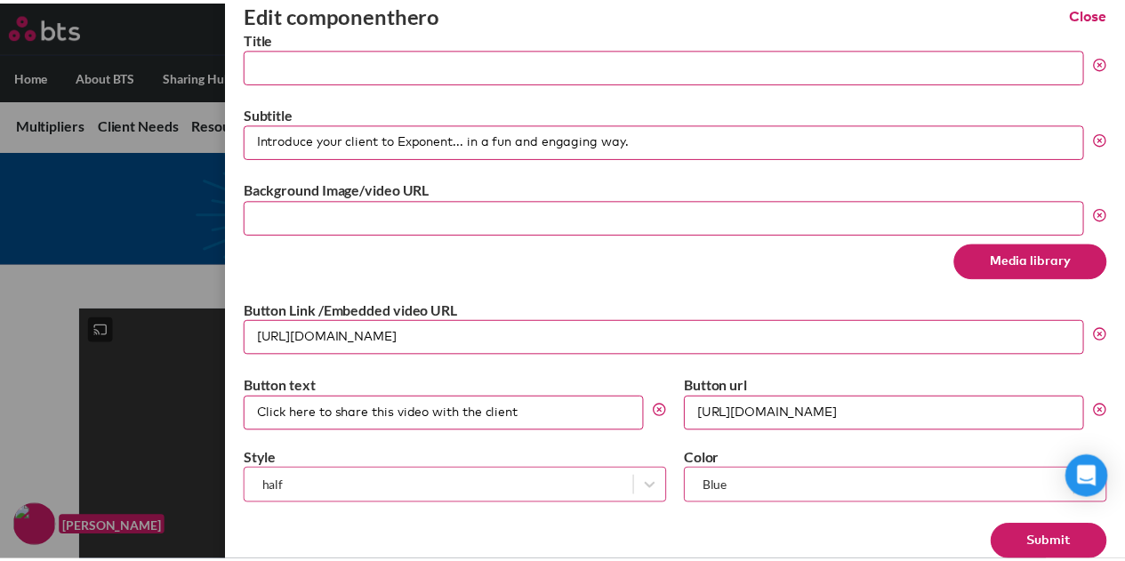
scroll to position [0, 0]
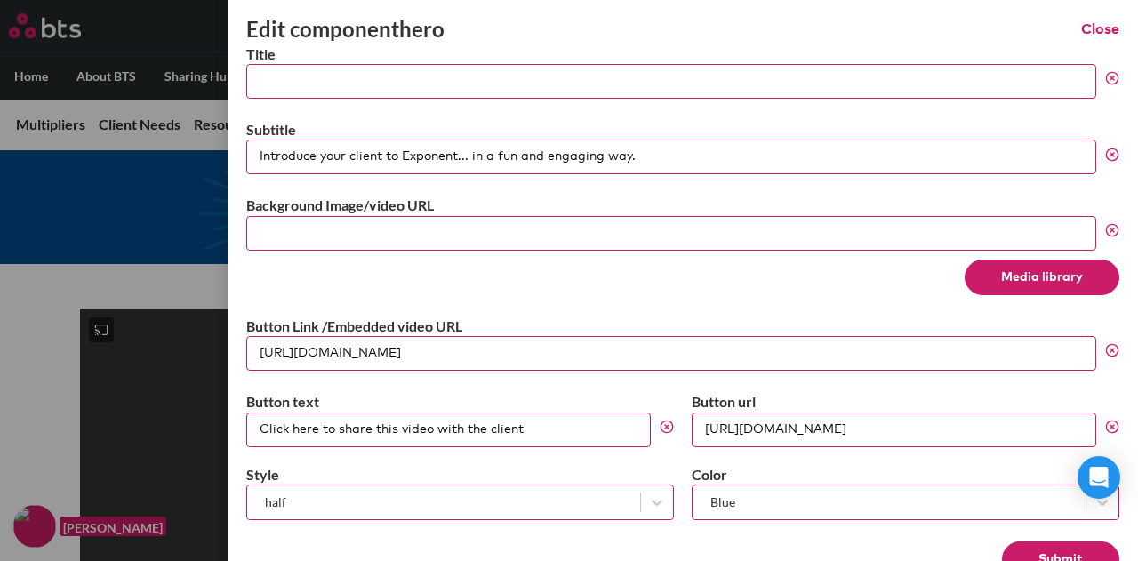
click at [1093, 28] on button "Close" at bounding box center [1100, 30] width 38 height 20
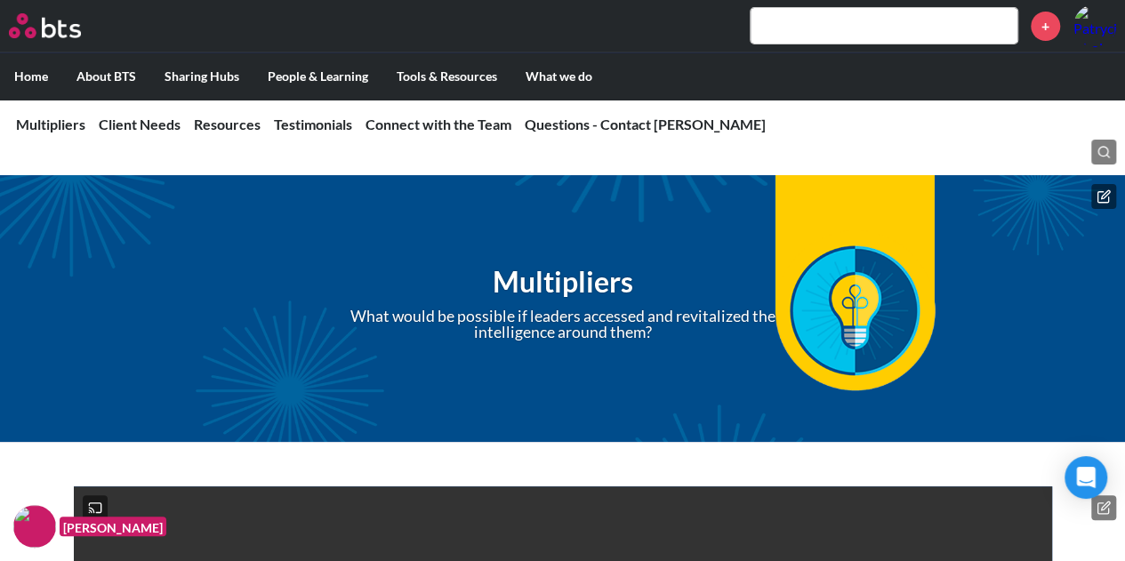
click at [1099, 193] on icon at bounding box center [1103, 196] width 14 height 14
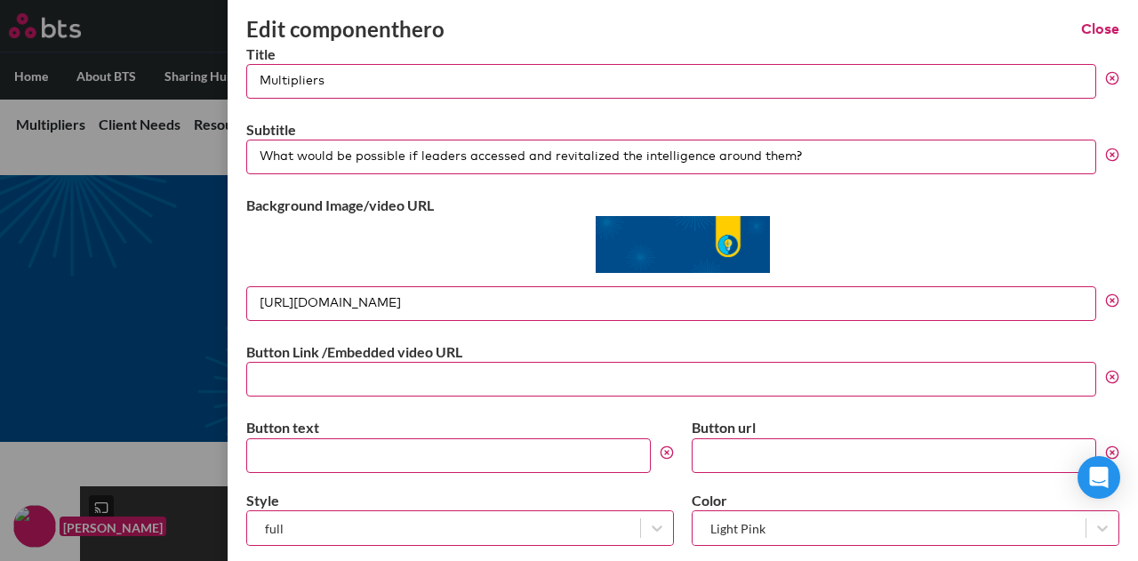
click at [763, 452] on input "Button url" at bounding box center [894, 455] width 404 height 35
paste input "https://bts.box.com/s/hlhsxia3gn019z2xqg1omkqtdkmiwf7l"
type input "https://bts.box.com/s/hlhsxia3gn019z2xqg1omkqtdkmiwf7l"
click at [443, 454] on input "Button text" at bounding box center [448, 455] width 404 height 35
click at [494, 457] on input "Button text" at bounding box center [448, 455] width 404 height 35
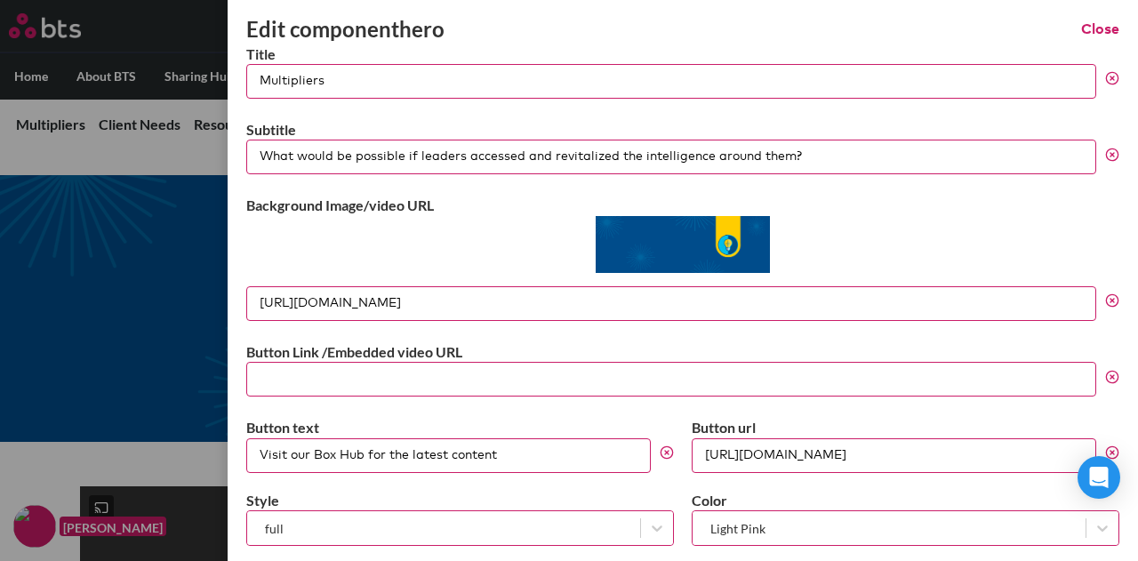
scroll to position [72, 0]
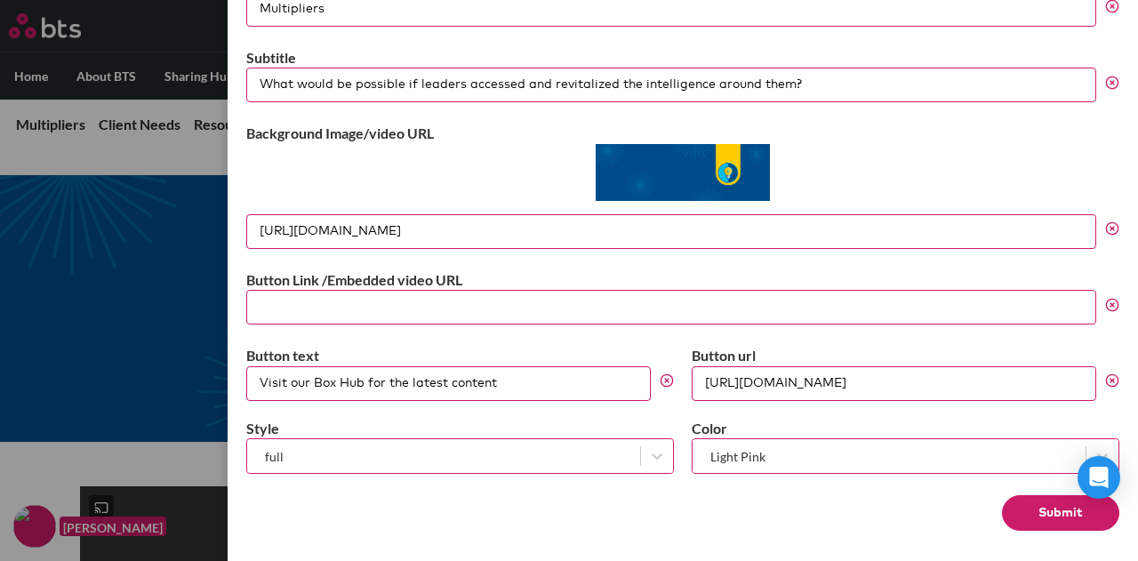
type input "Visit our Box Hub for the latest content"
click at [495, 452] on div at bounding box center [443, 456] width 375 height 22
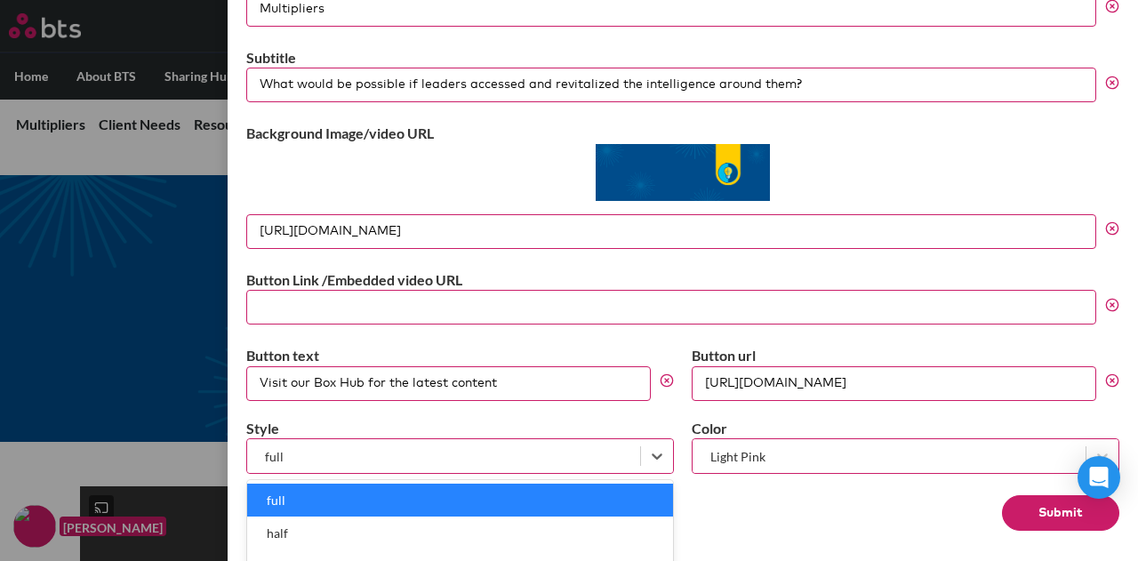
scroll to position [27, 0]
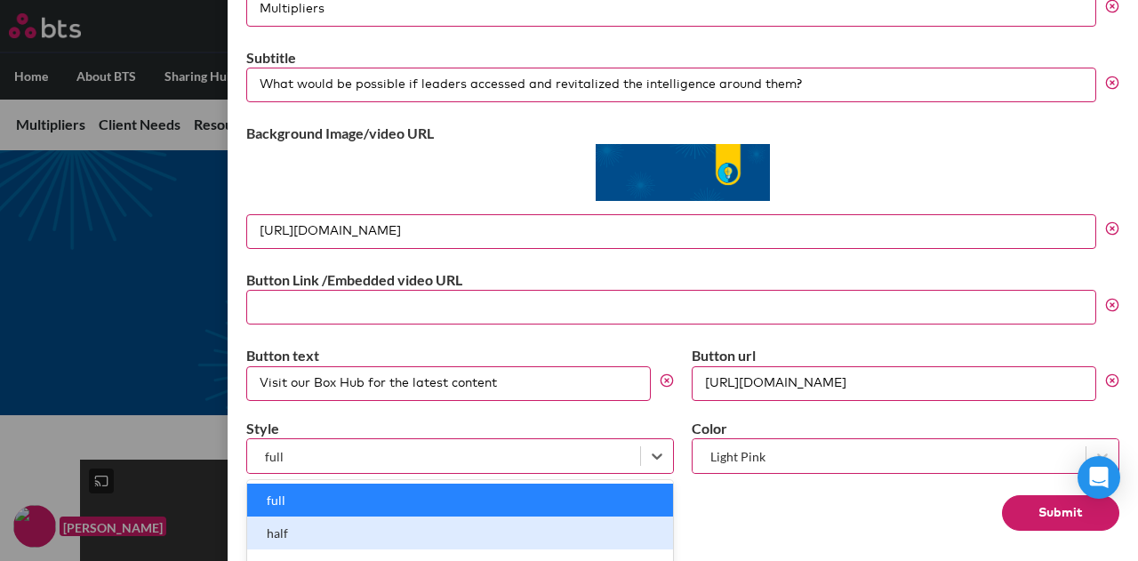
click at [417, 531] on div "half" at bounding box center [460, 532] width 426 height 33
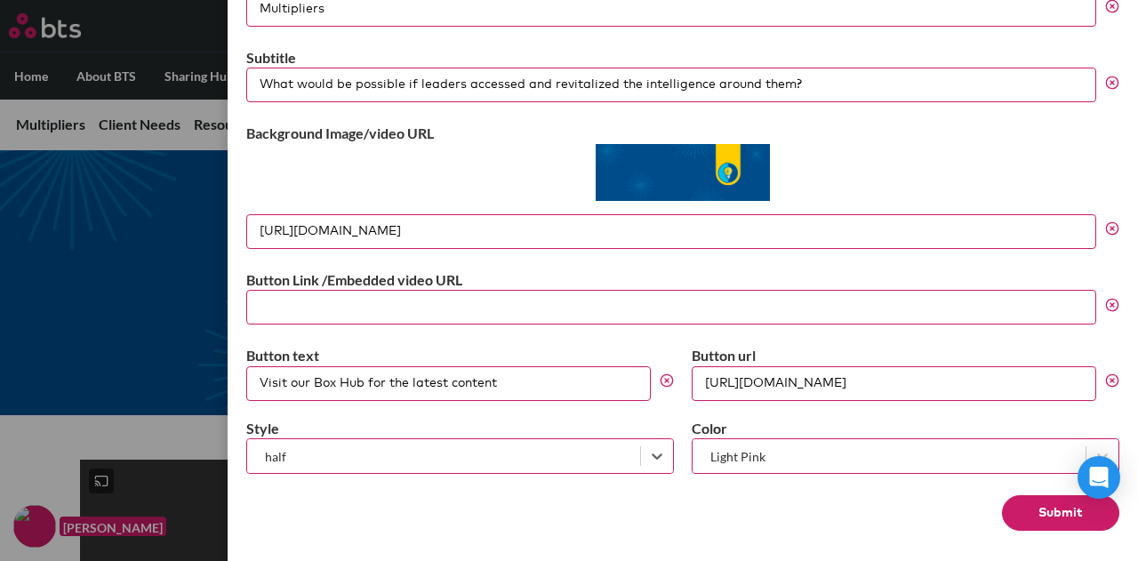
click at [1047, 509] on button "Submit" at bounding box center [1060, 513] width 117 height 36
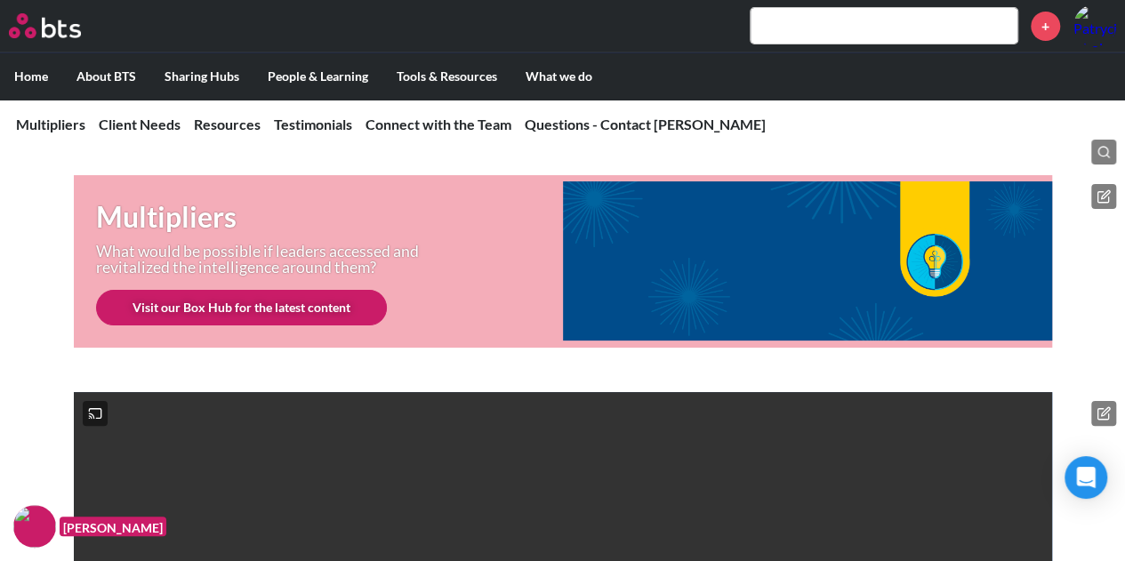
click at [1108, 193] on icon at bounding box center [1103, 196] width 14 height 14
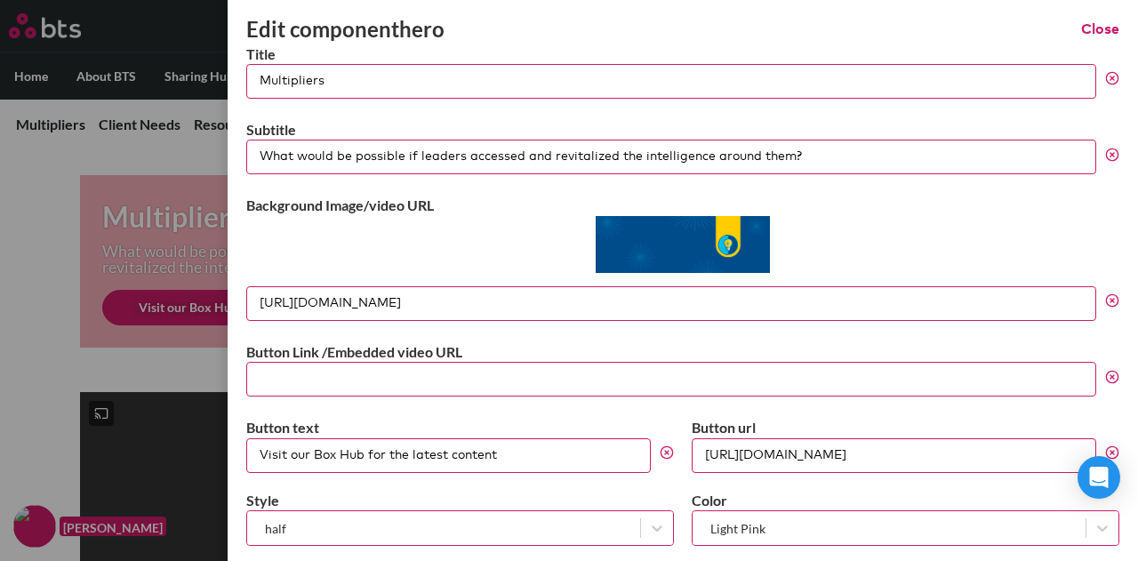
scroll to position [72, 0]
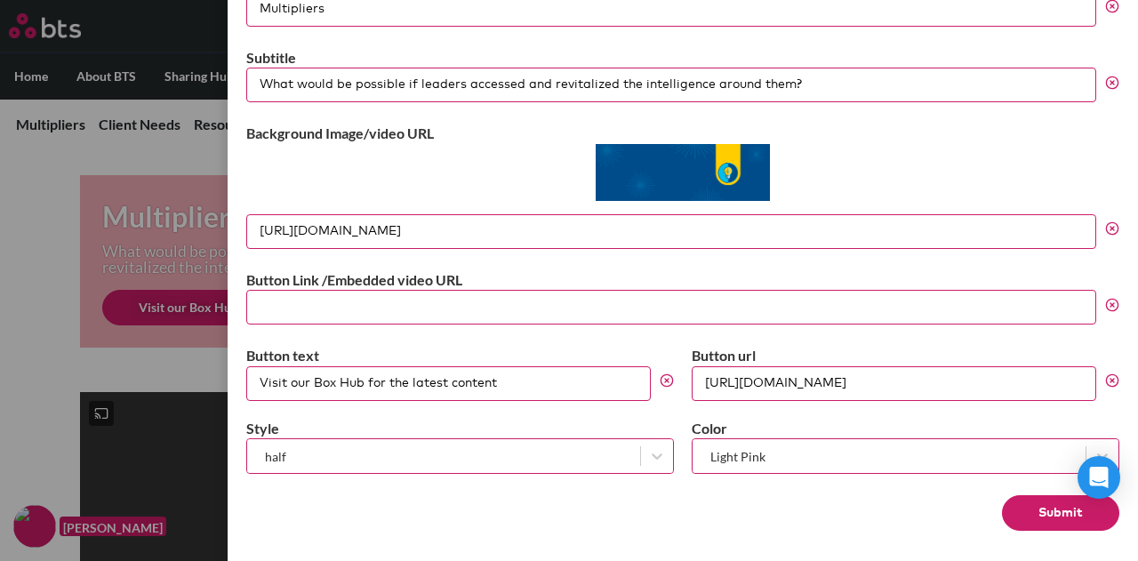
click at [845, 459] on div at bounding box center [888, 456] width 375 height 22
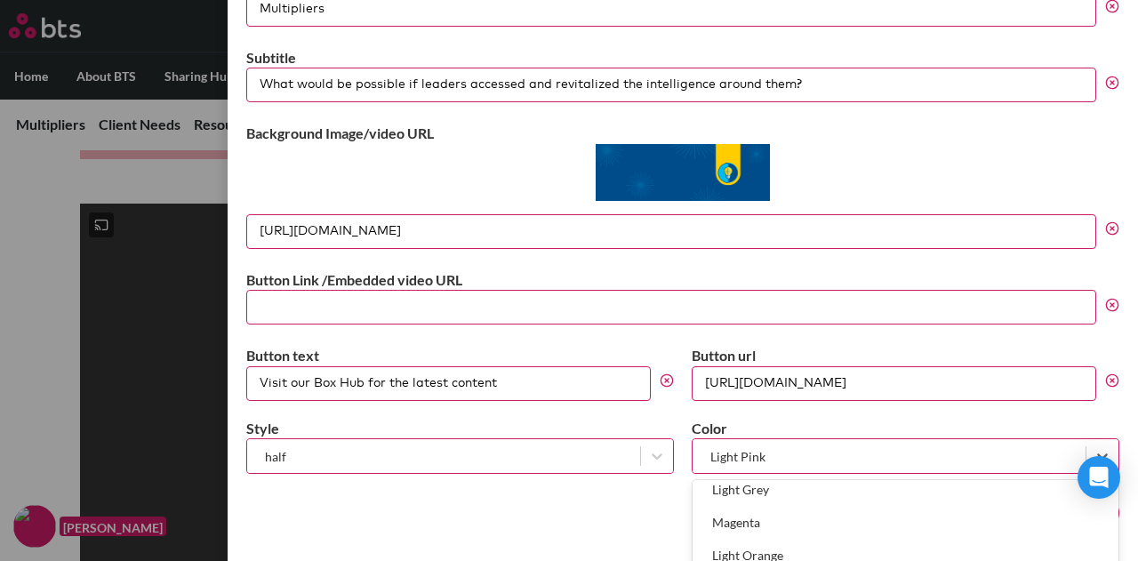
scroll to position [234, 0]
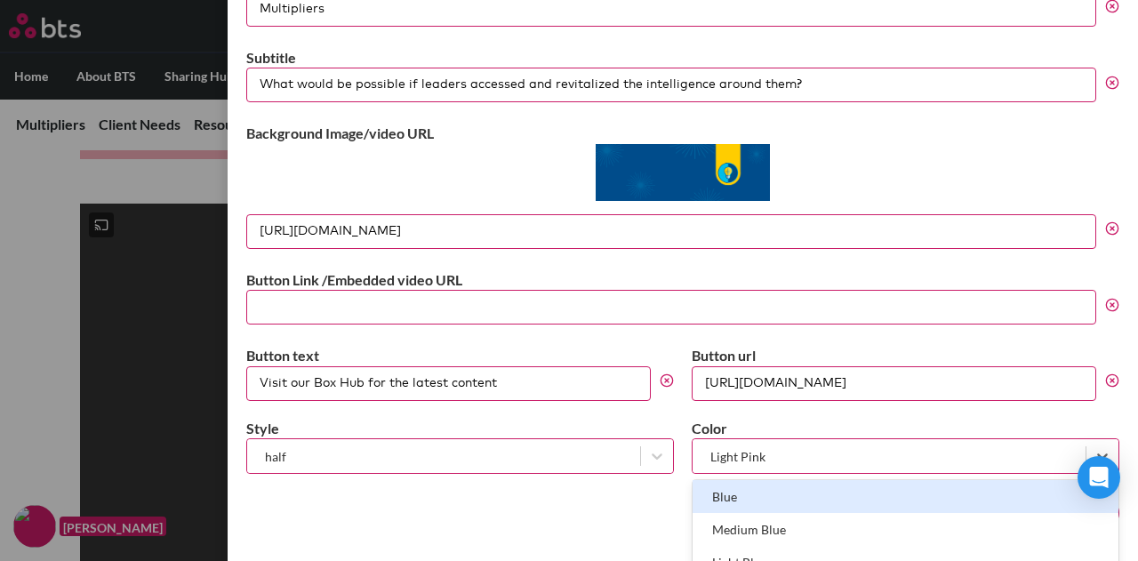
click at [758, 495] on div "Blue" at bounding box center [906, 496] width 426 height 33
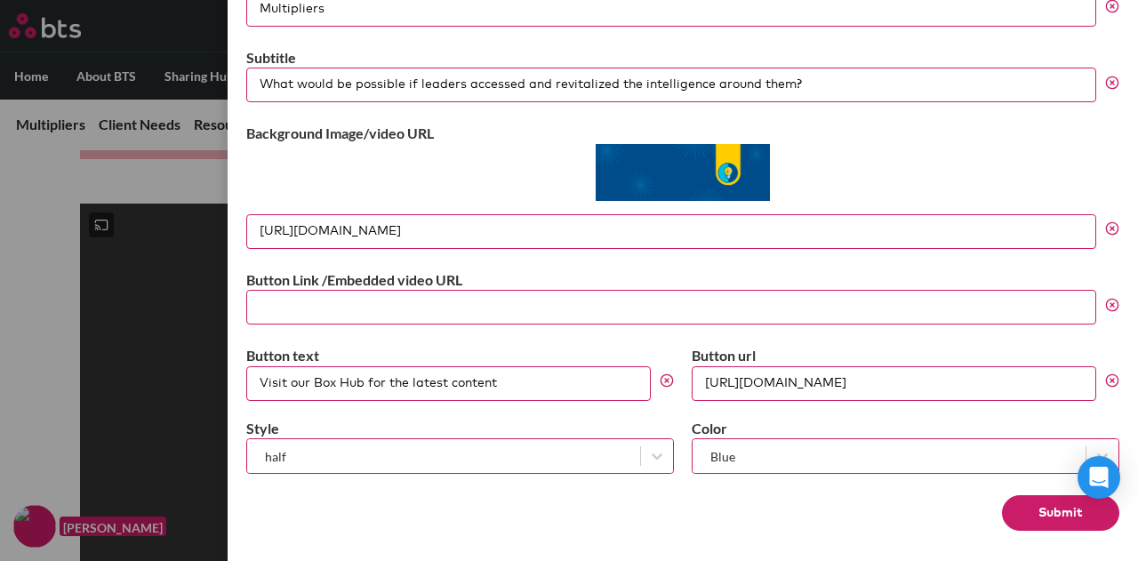
click at [1040, 500] on button "Submit" at bounding box center [1060, 513] width 117 height 36
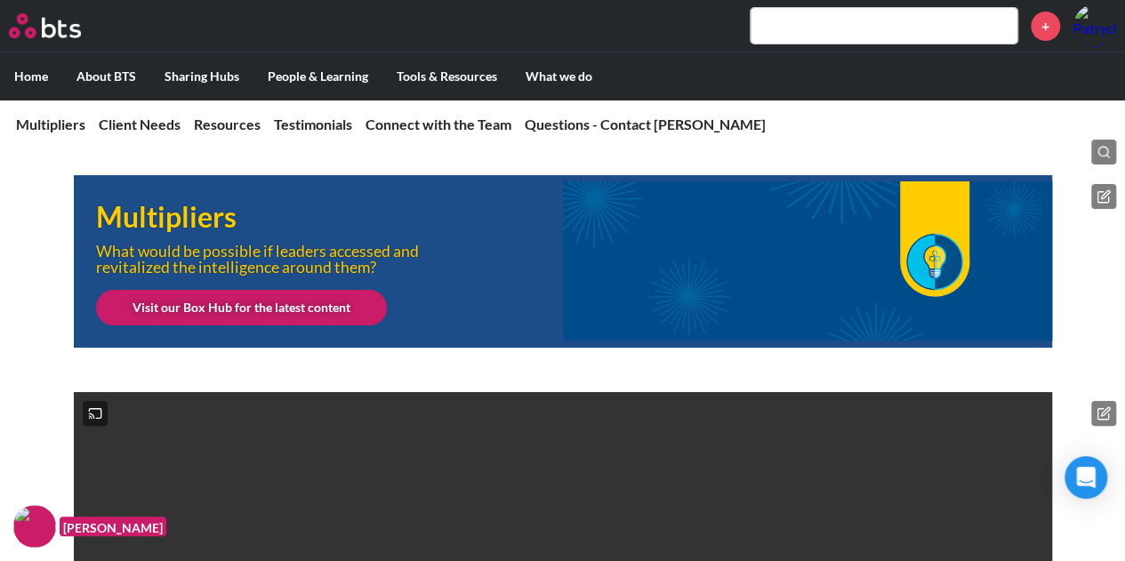
click at [1105, 200] on icon at bounding box center [1103, 196] width 14 height 14
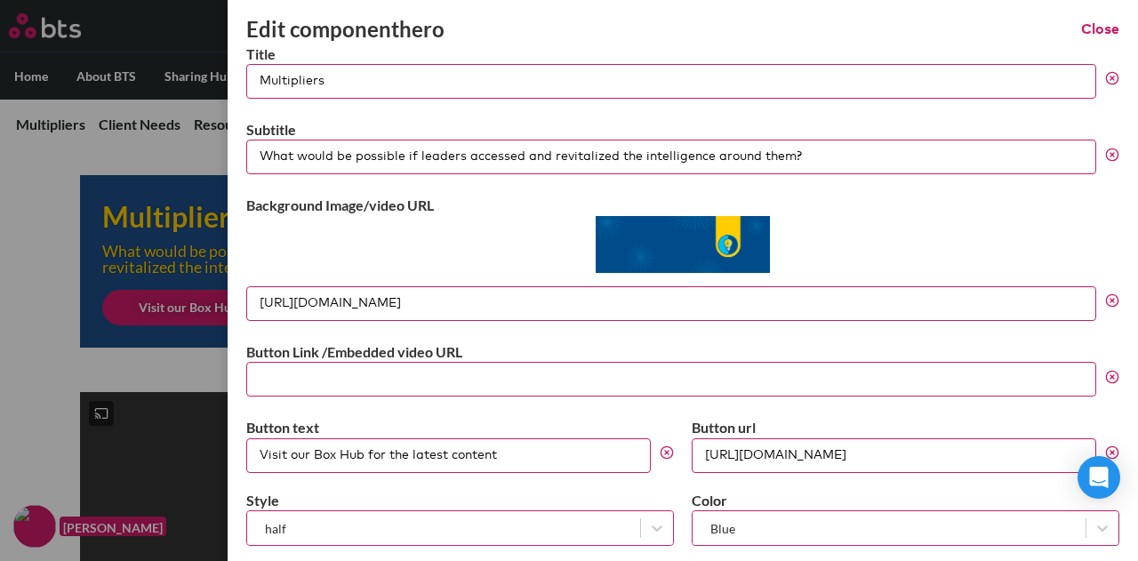
drag, startPoint x: 862, startPoint y: 302, endPoint x: 219, endPoint y: 294, distance: 643.7
click at [219, 131] on div "Edit component hero Close Title Multipliers Subtitle What would be possible if …" at bounding box center [569, 131] width 1138 height 0
click at [756, 348] on label "Button Link /Embedded video URL" at bounding box center [682, 352] width 873 height 20
click at [756, 362] on input "Button Link /Embedded video URL" at bounding box center [671, 379] width 850 height 35
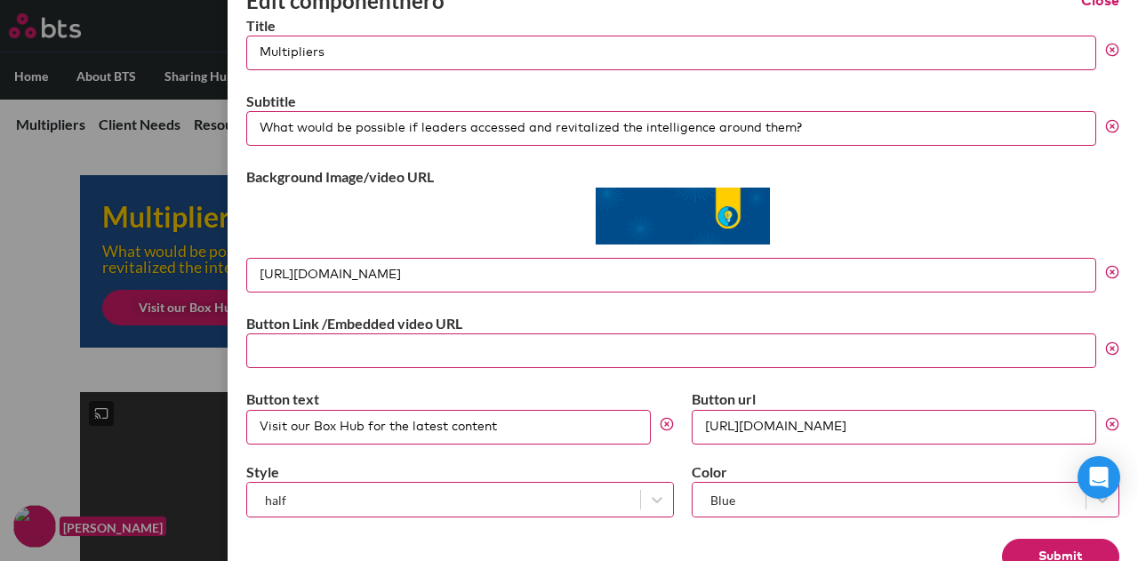
scroll to position [72, 0]
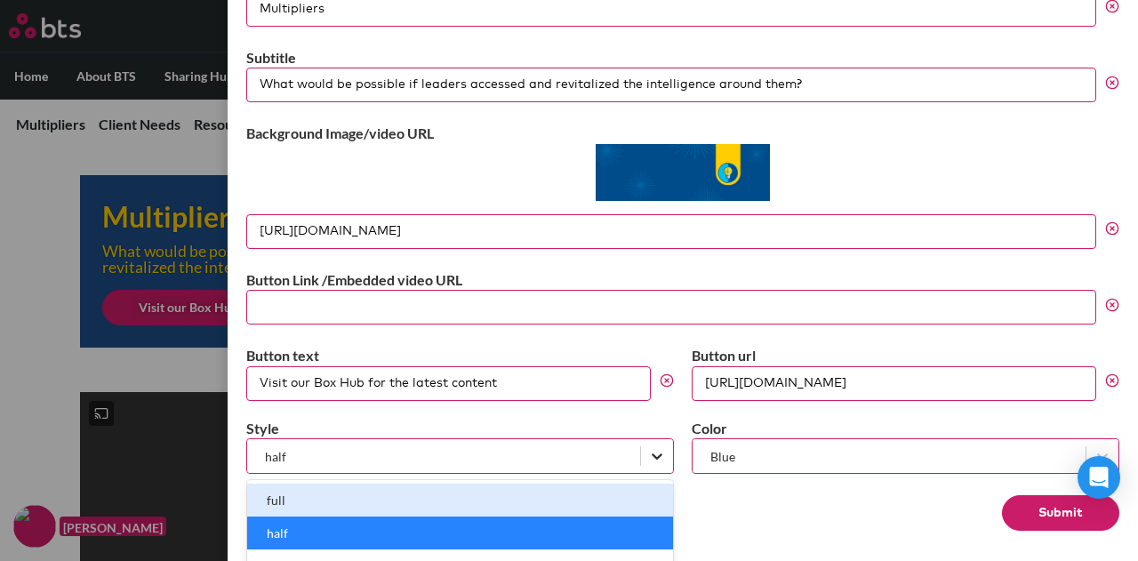
click at [649, 447] on icon at bounding box center [657, 456] width 18 height 18
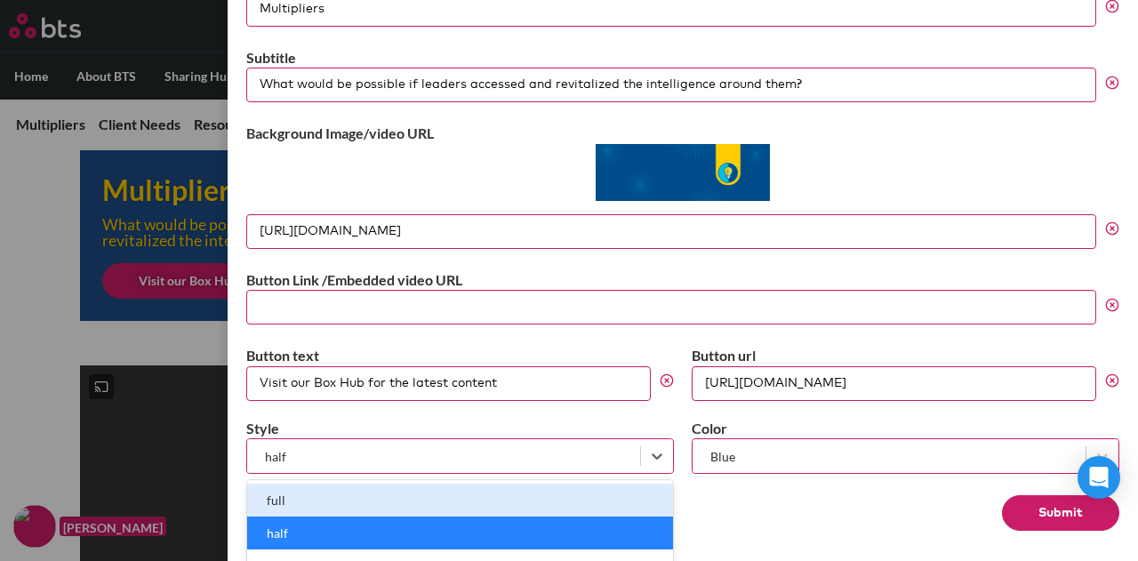
click at [404, 498] on div "full" at bounding box center [460, 500] width 426 height 33
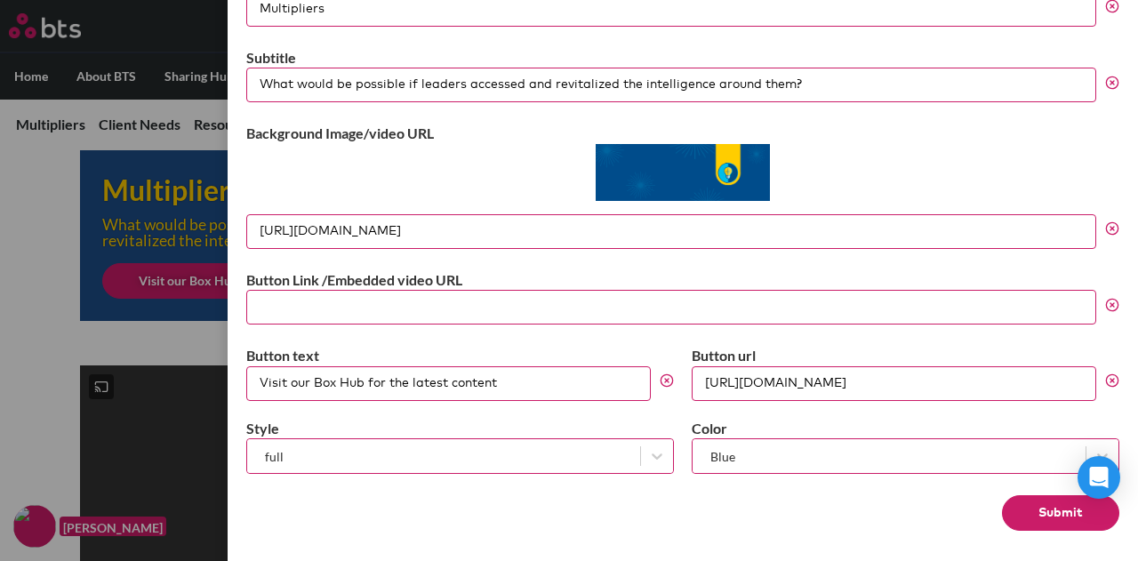
click at [1035, 509] on button "Submit" at bounding box center [1060, 513] width 117 height 36
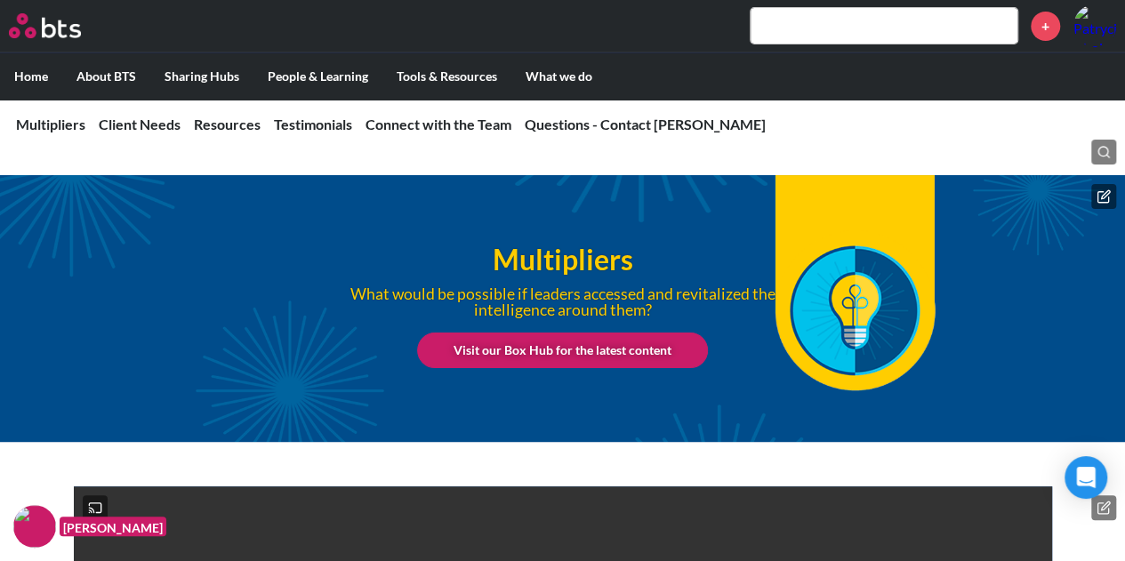
click at [562, 352] on link "Visit our Box Hub for the latest content" at bounding box center [562, 350] width 291 height 36
click at [1101, 197] on icon at bounding box center [1105, 194] width 8 height 8
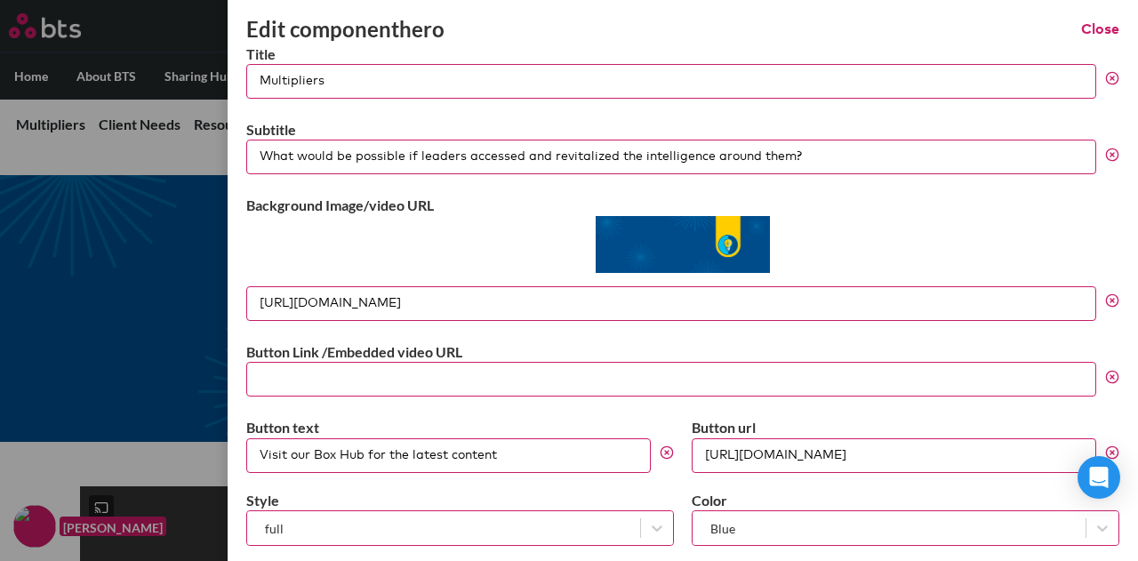
click at [826, 159] on input "What would be possible if leaders accessed and revitalized the intelligence aro…" at bounding box center [671, 157] width 850 height 35
click at [1081, 33] on button "Close" at bounding box center [1100, 30] width 38 height 20
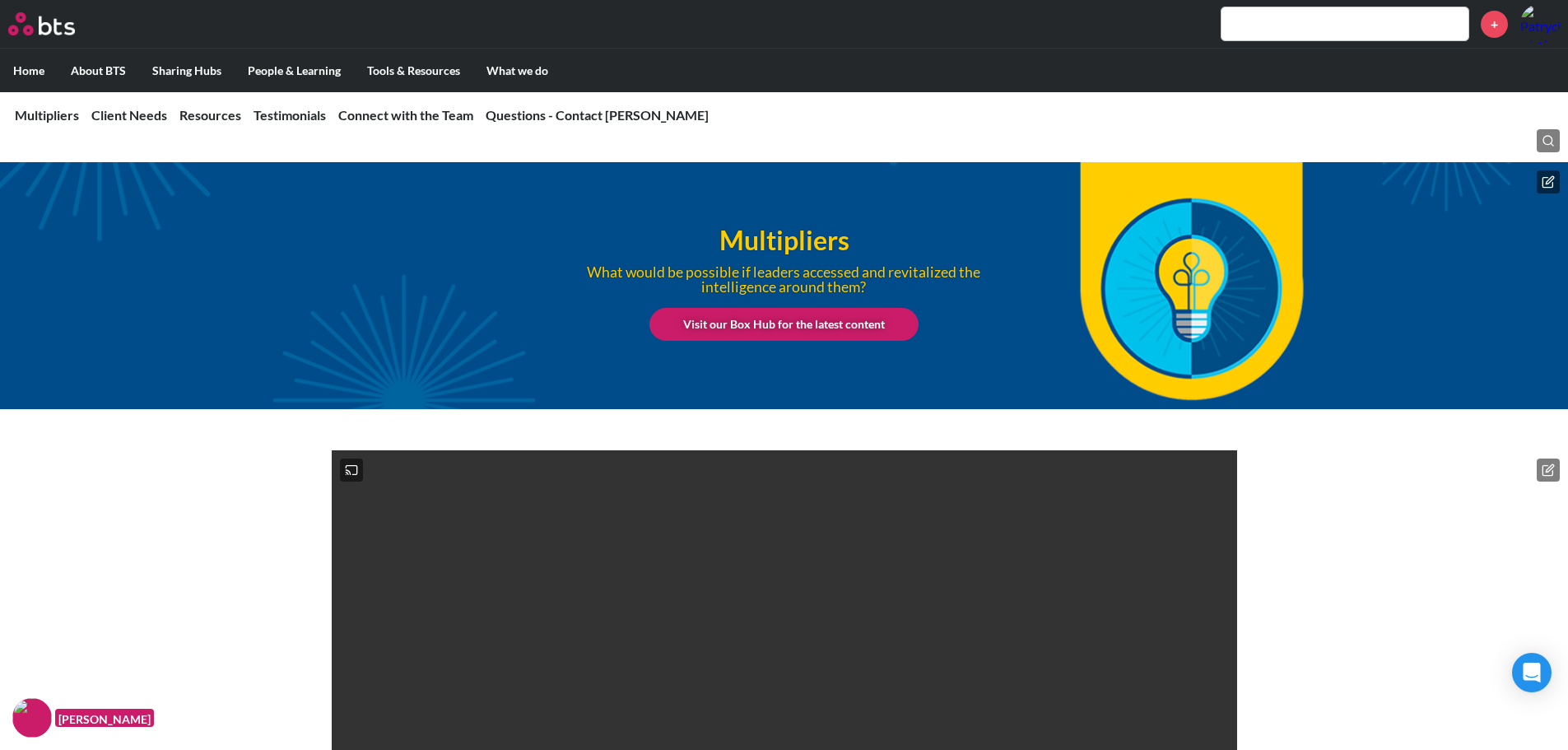
click at [1053, 487] on div "Introduce your client to Exponent... in a fun and engaging way. Click here to s…" at bounding box center [784, 750] width 1568 height 601
click at [1053, 181] on icon at bounding box center [1549, 181] width 13 height 13
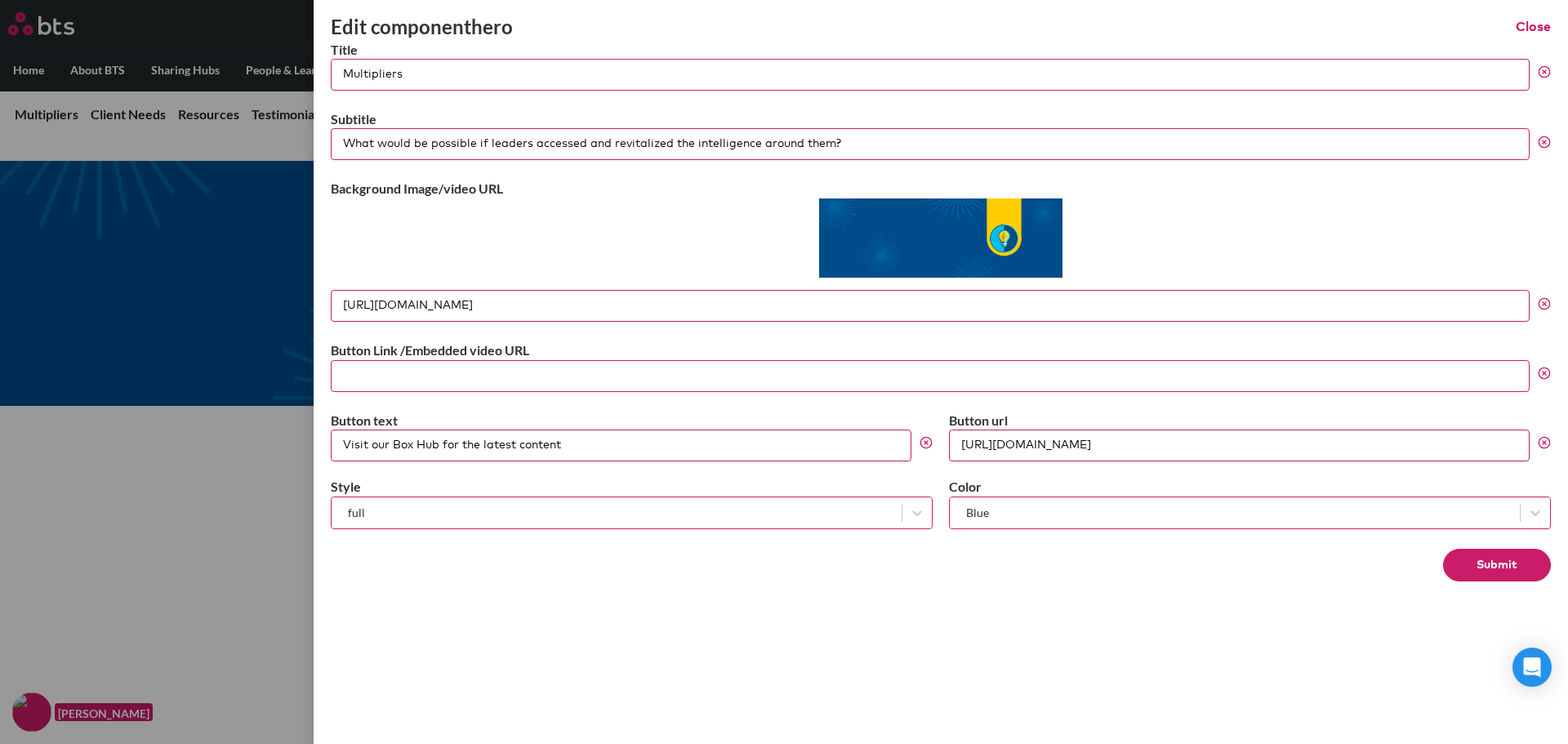
click at [1044, 28] on button "Close" at bounding box center [1533, 28] width 35 height 18
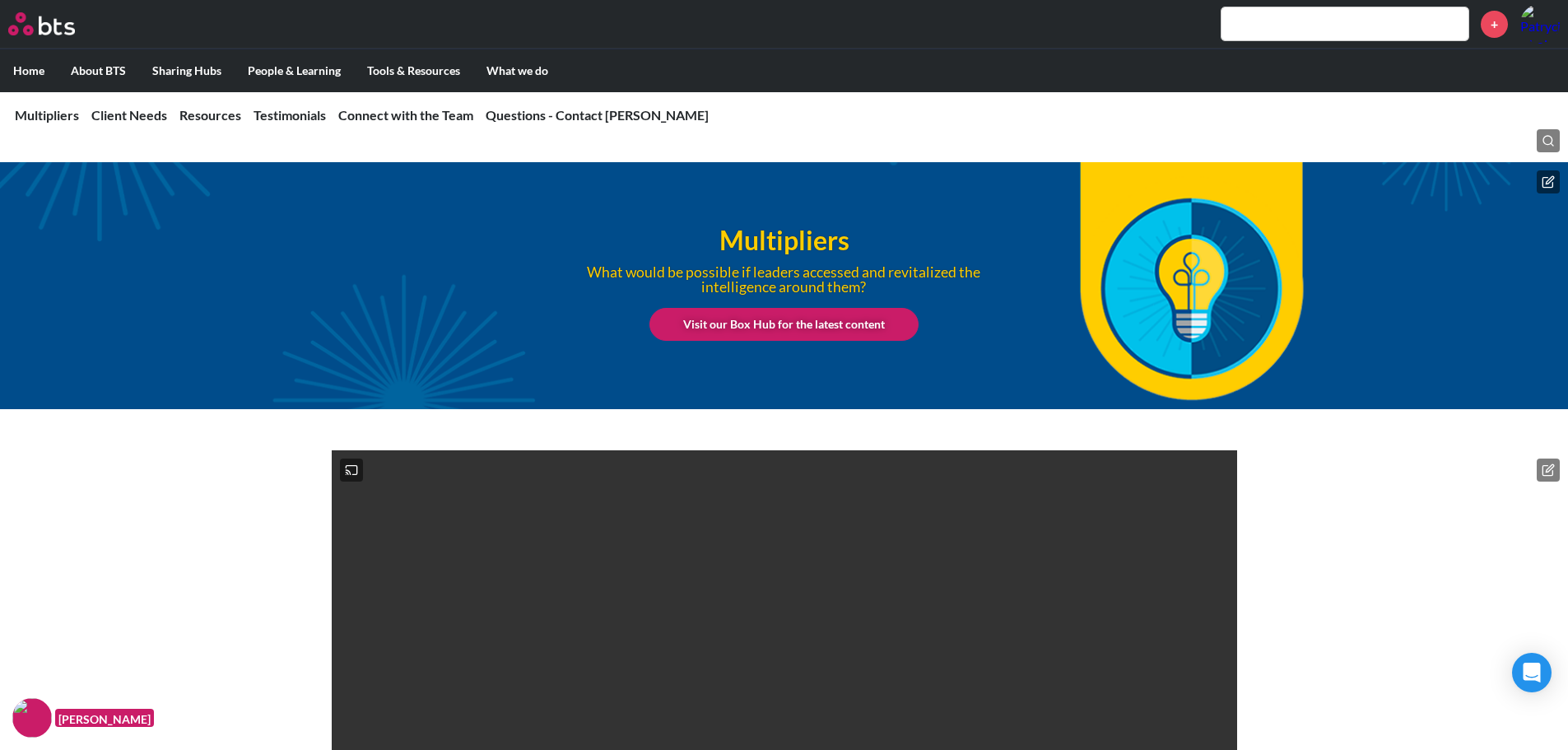
click at [1053, 181] on icon at bounding box center [1549, 181] width 13 height 13
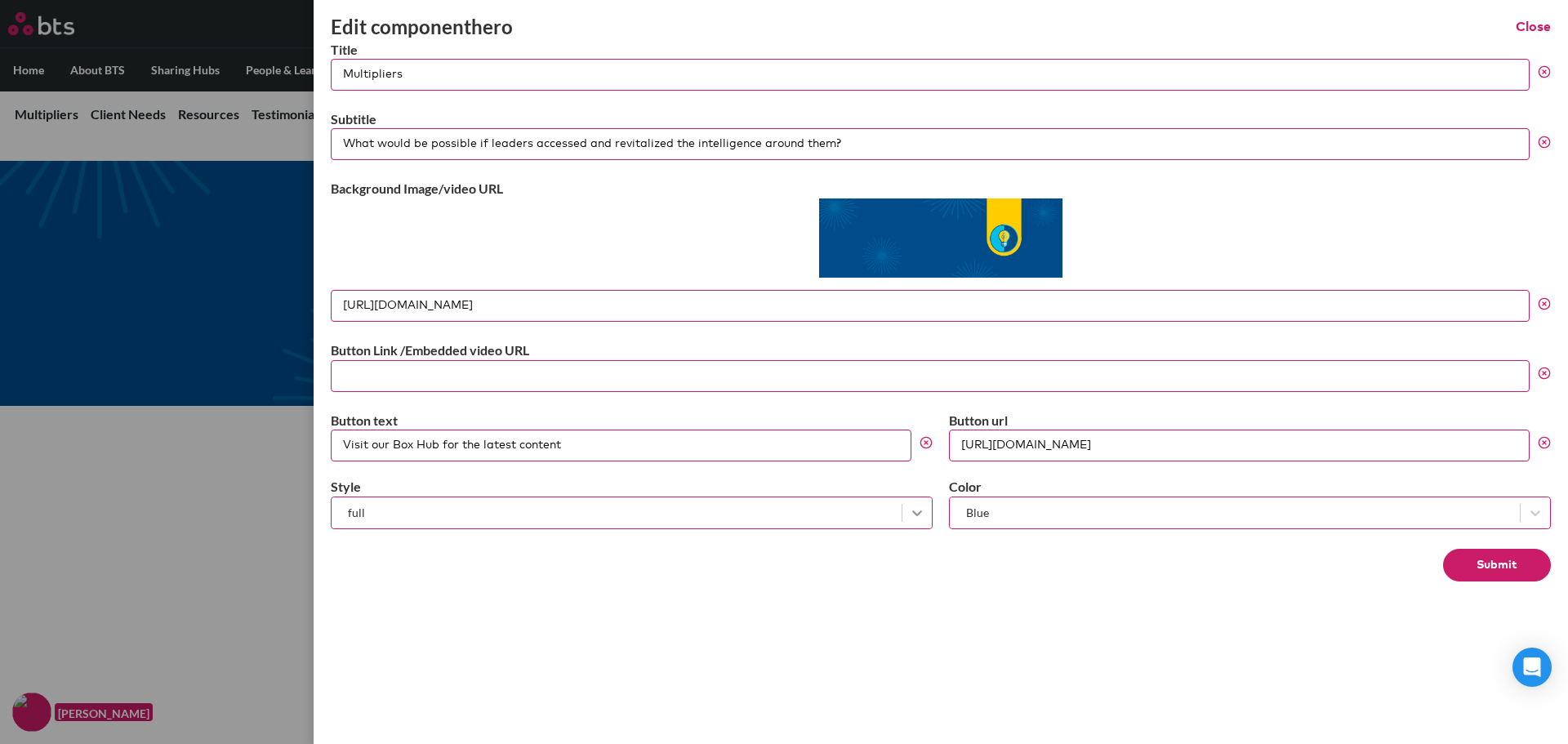
click at [916, 514] on icon at bounding box center [917, 513] width 17 height 17
click at [1044, 514] on div "Edit component hero Close Title Multipliers Subtitle What would be possible if …" at bounding box center [940, 372] width 1254 height 744
click at [1044, 34] on button "Close" at bounding box center [1533, 28] width 35 height 18
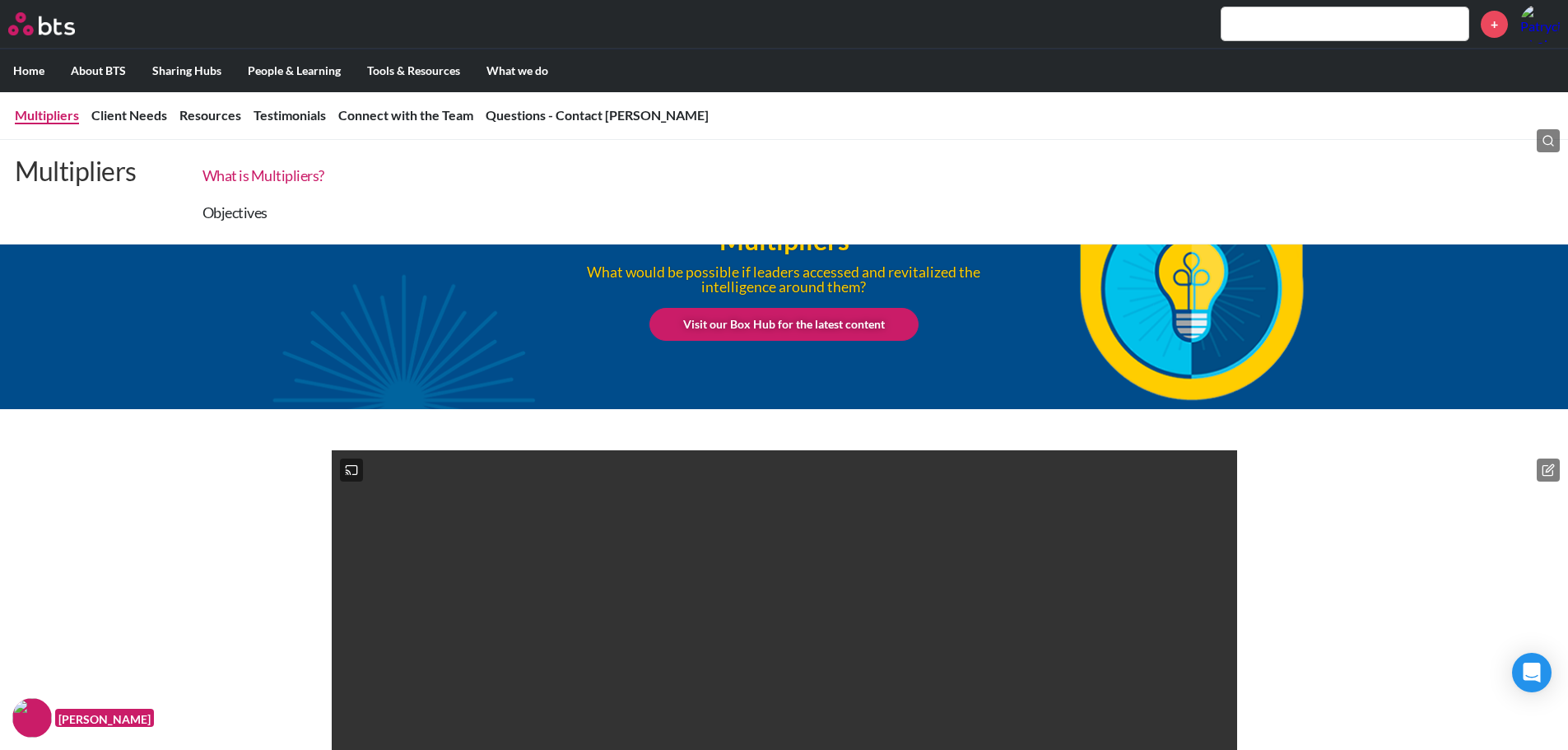
click at [254, 179] on link "What is Multipliers?" at bounding box center [264, 176] width 122 height 19
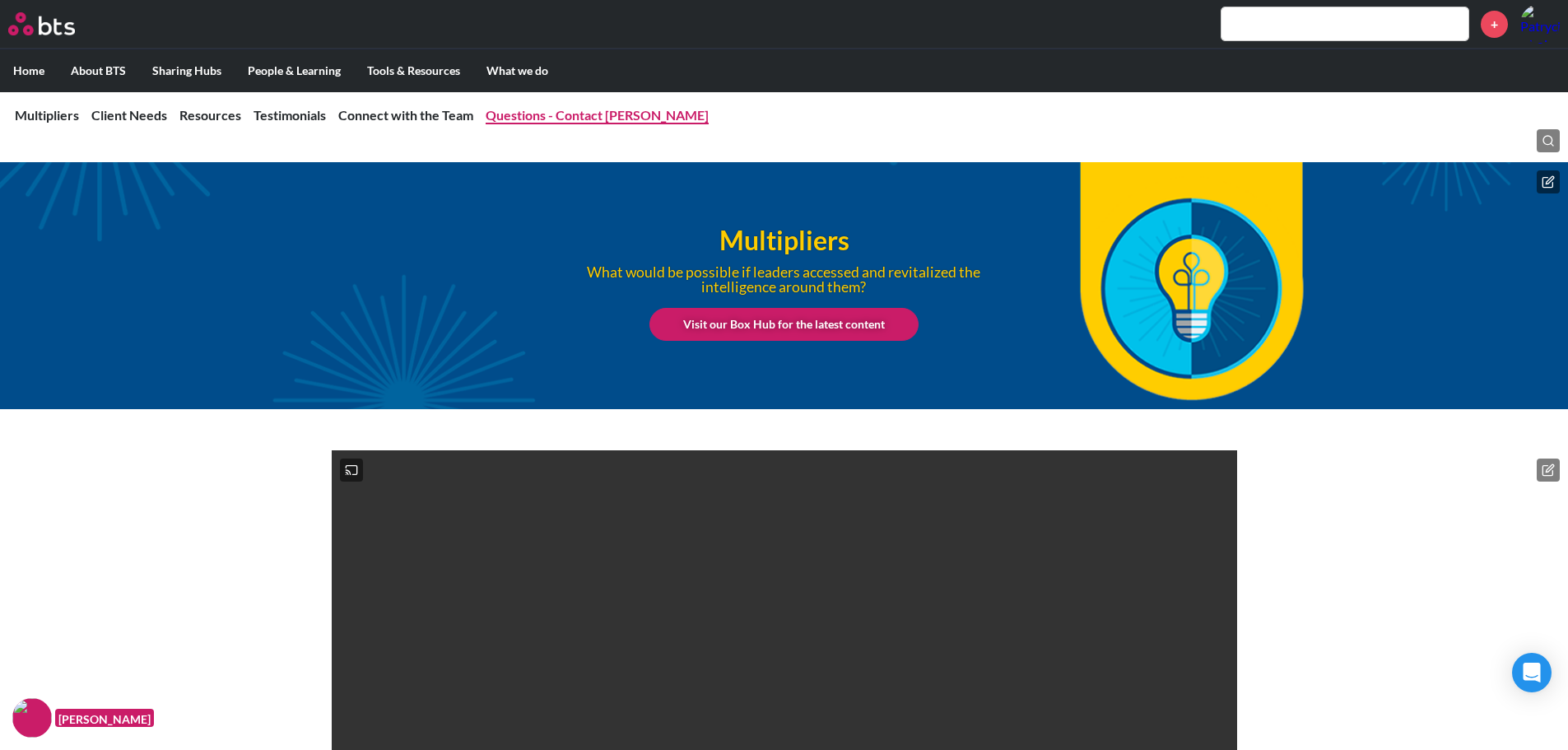
click at [606, 120] on link "Questions - Contact Lianne Yee" at bounding box center [596, 115] width 223 height 16
